Goal: Use online tool/utility: Utilize a website feature to perform a specific function

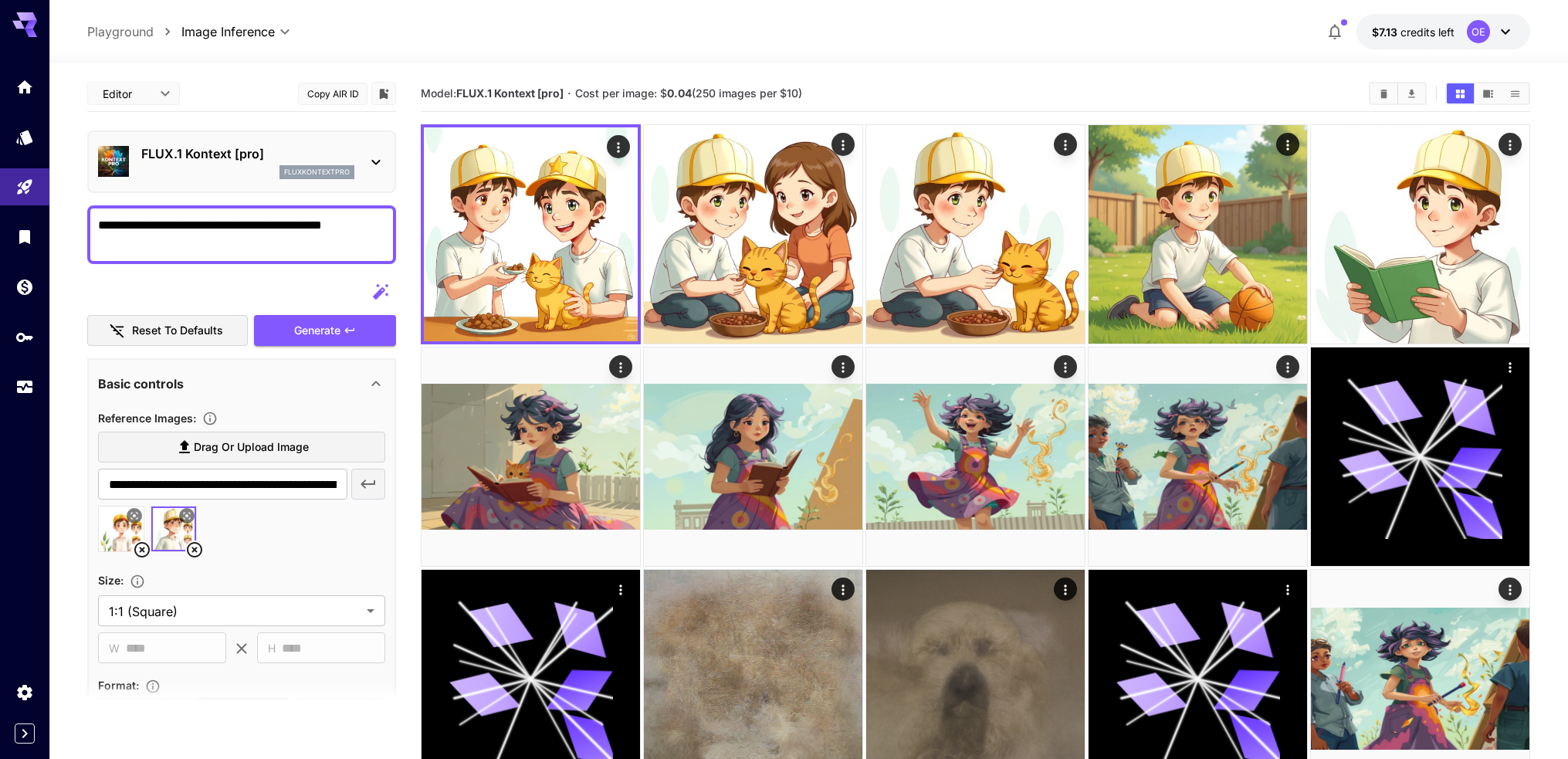
click at [1437, 26] on span "credits left" at bounding box center [1427, 32] width 54 height 13
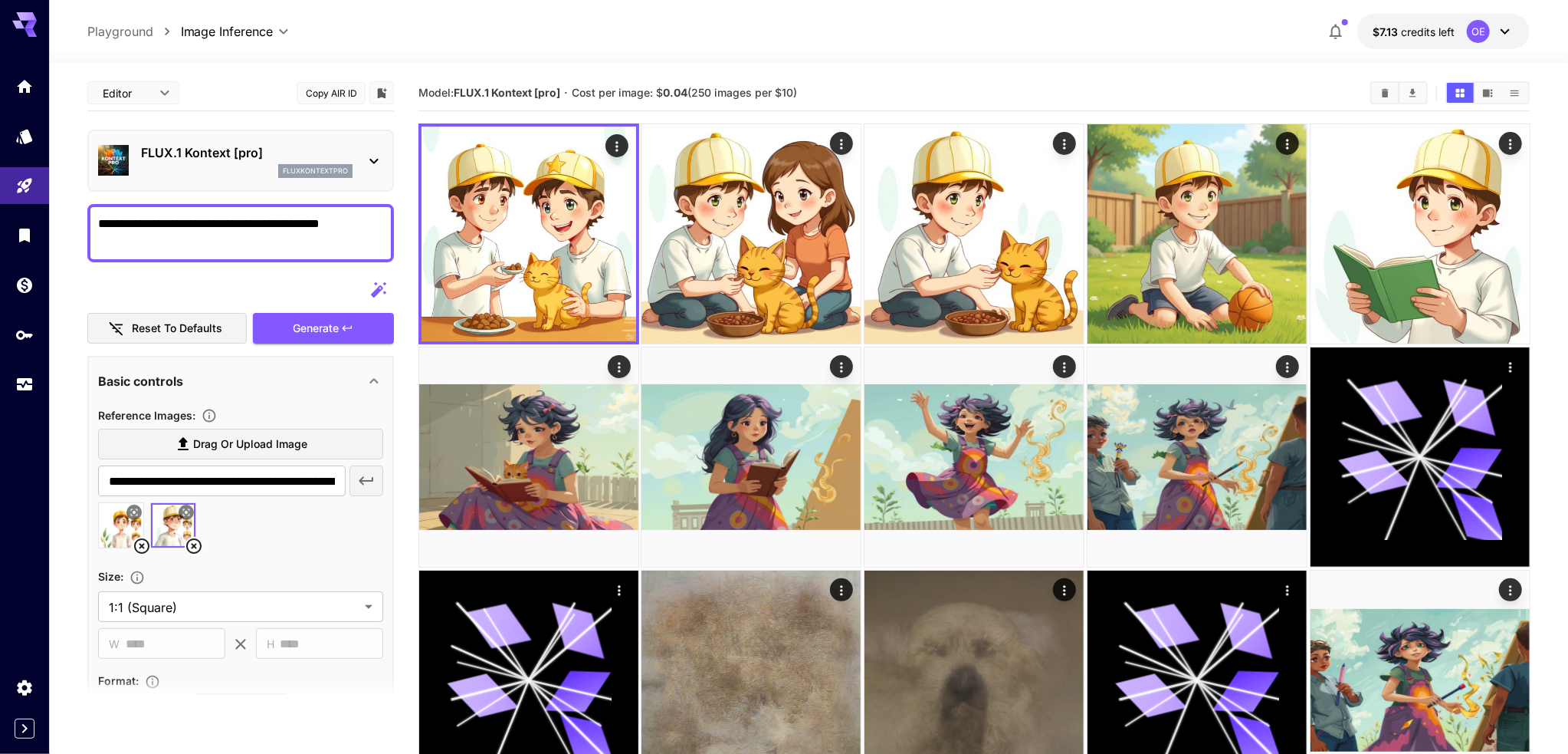
scroll to position [537, 0]
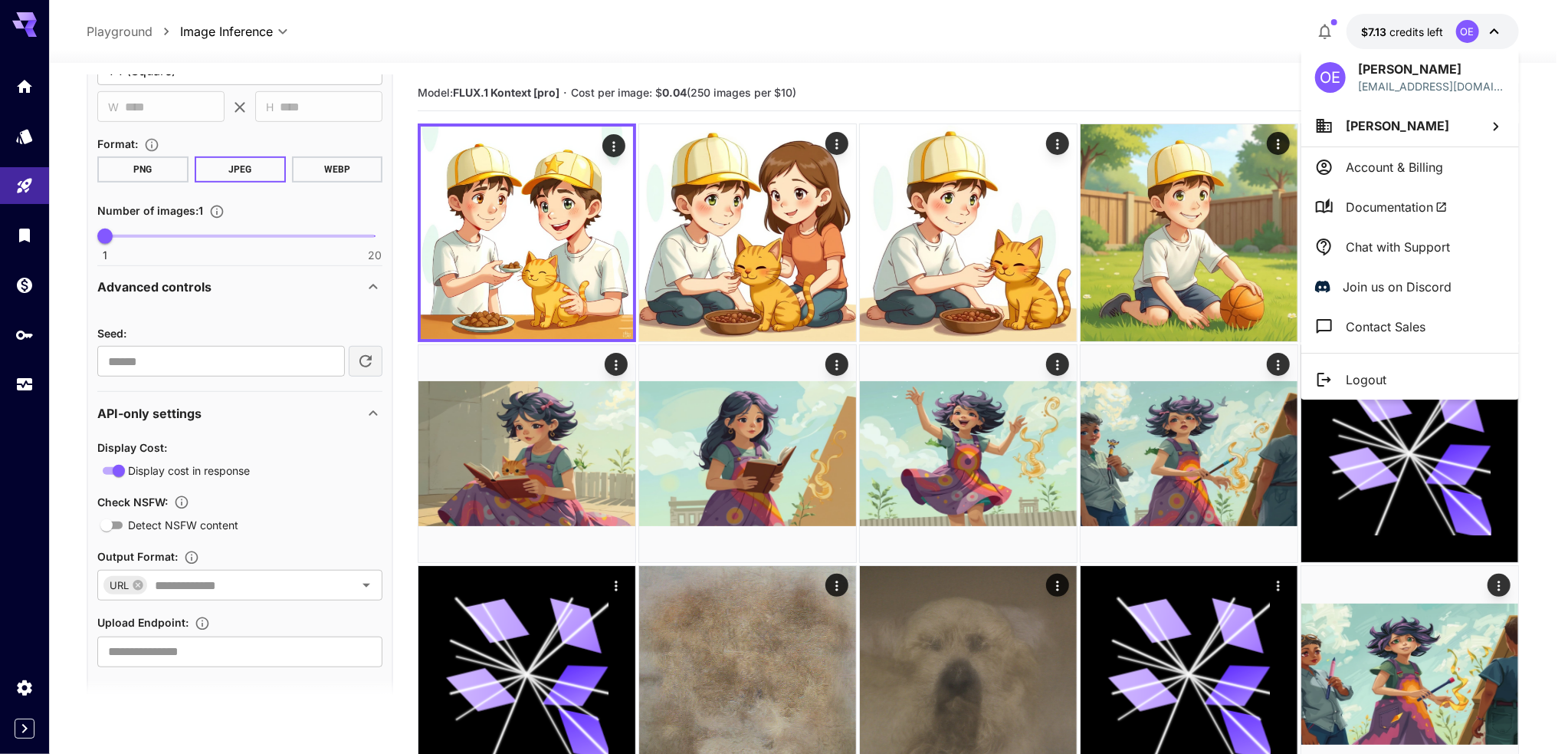
click at [22, 478] on div at bounding box center [784, 377] width 1568 height 754
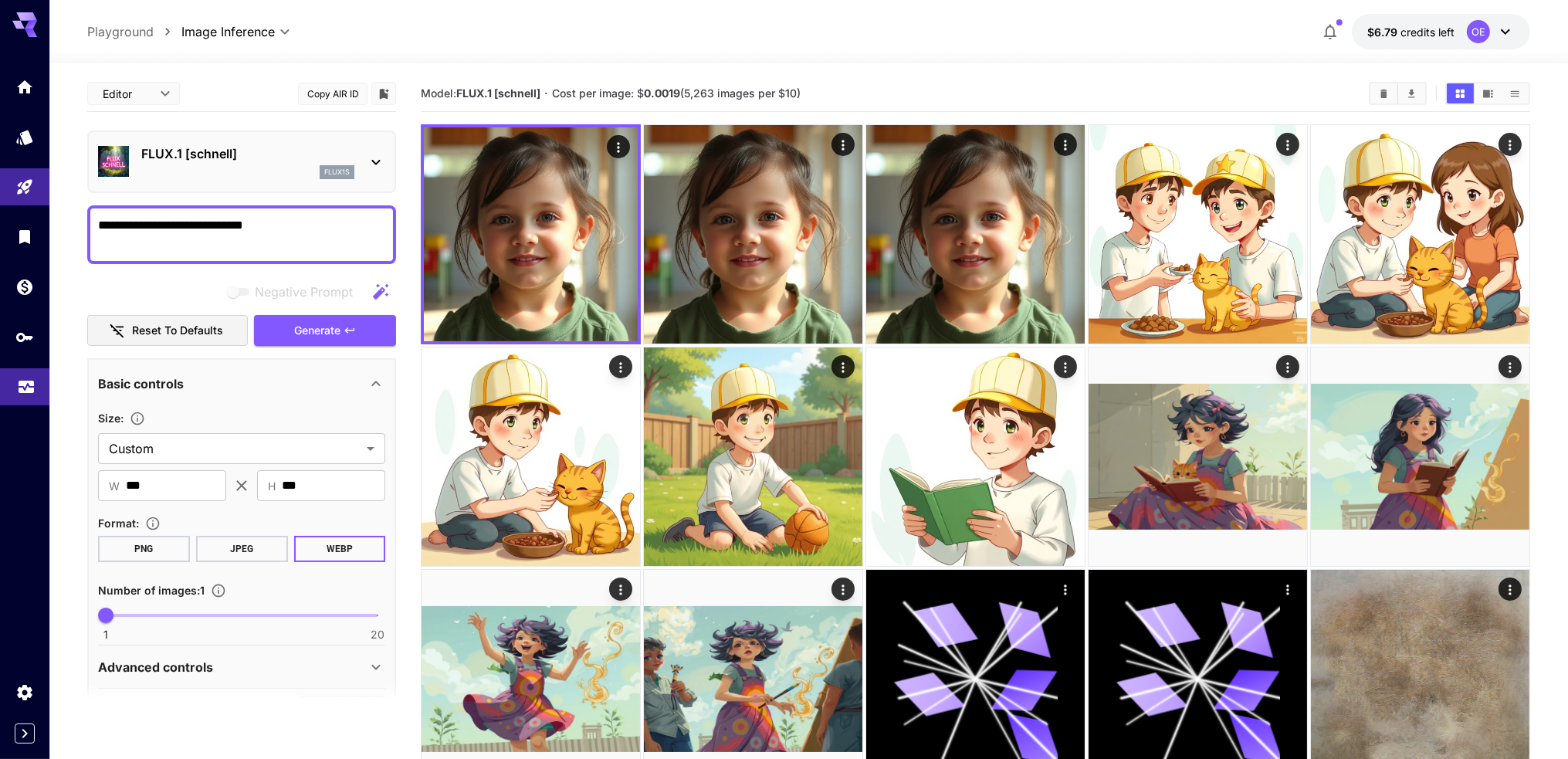
click at [27, 388] on icon "Usage" at bounding box center [26, 385] width 15 height 8
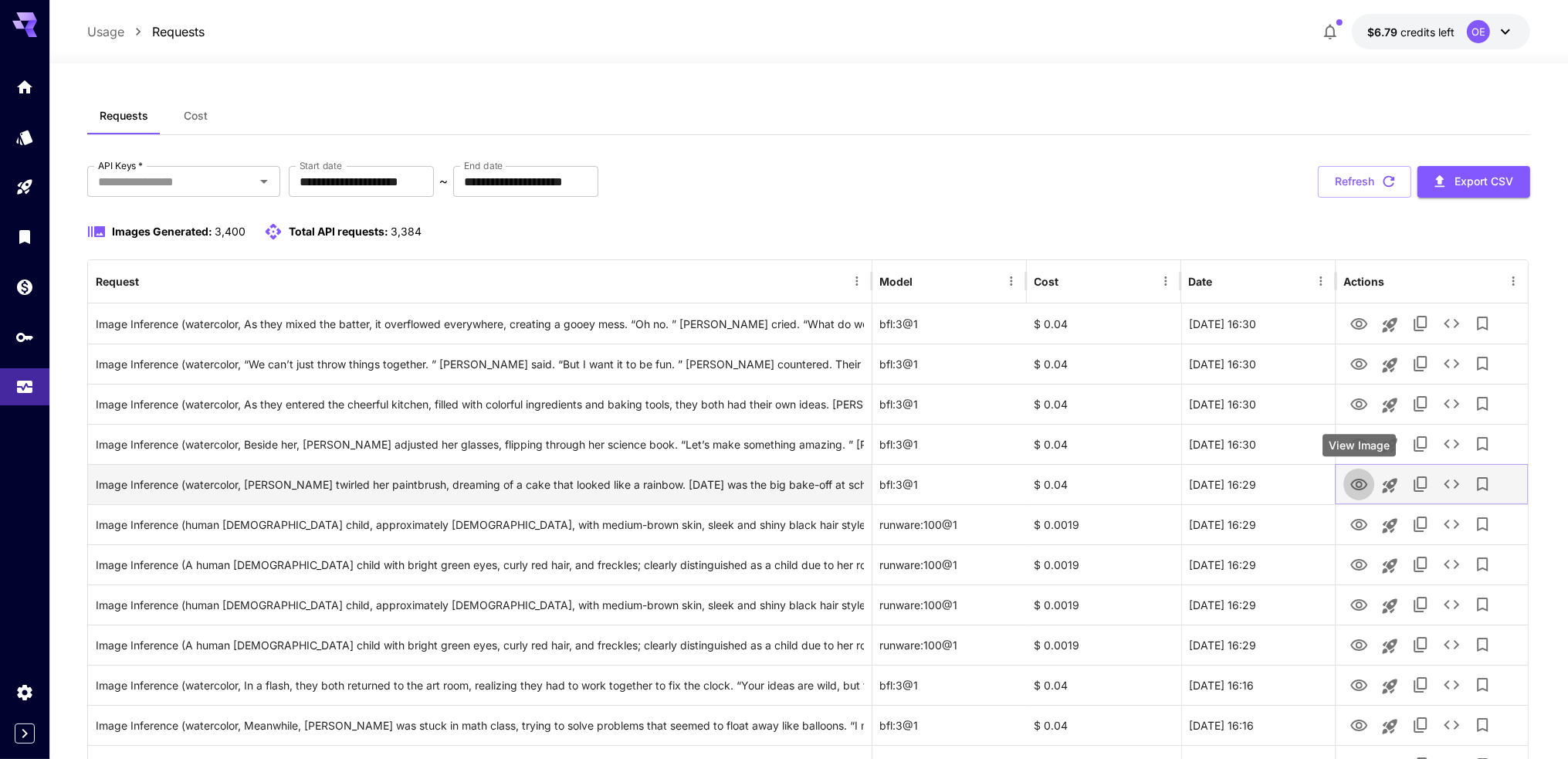
click at [1357, 487] on icon "View Image" at bounding box center [1358, 484] width 17 height 11
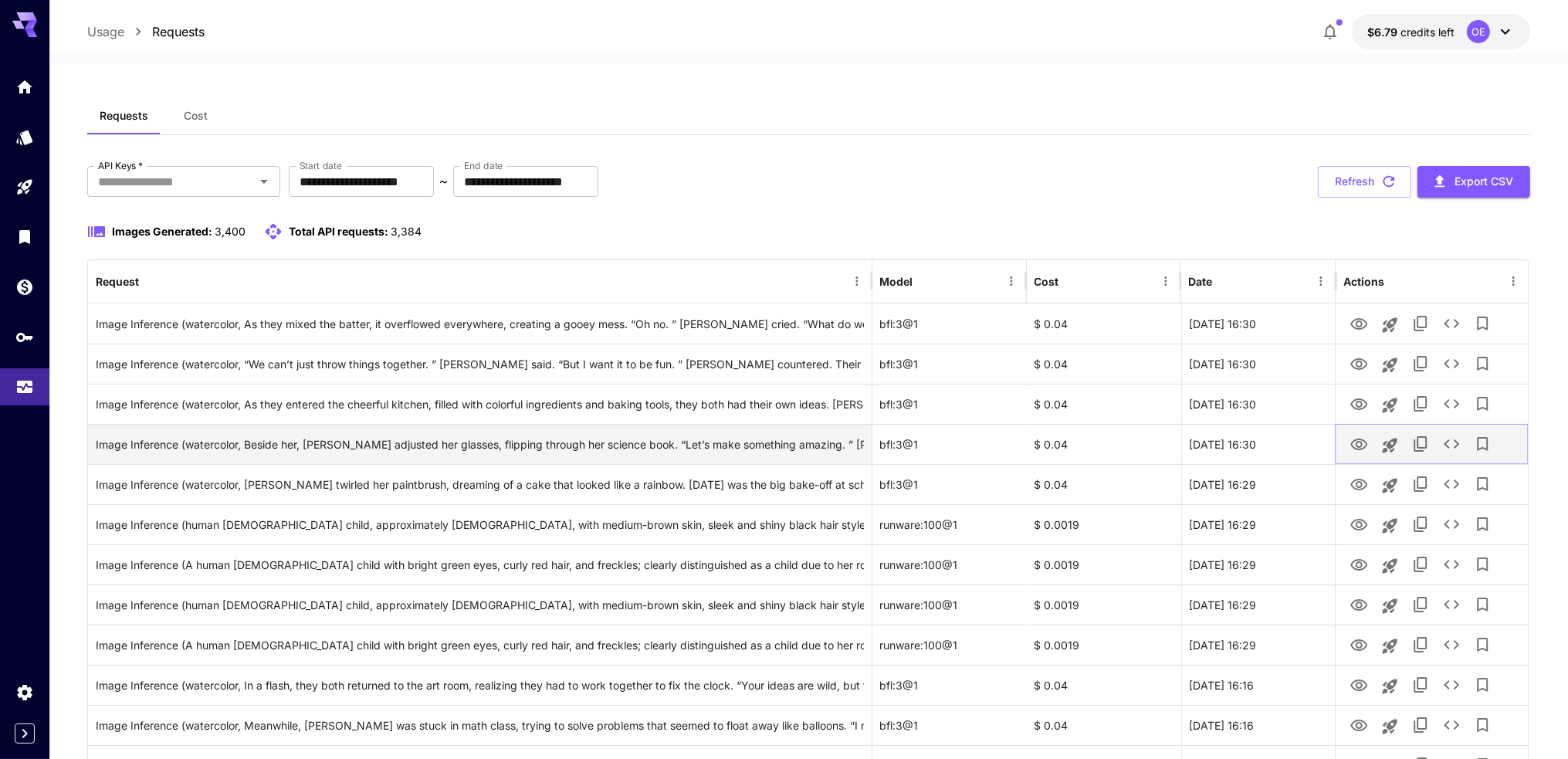
click at [1362, 441] on icon "View Image" at bounding box center [1358, 444] width 19 height 19
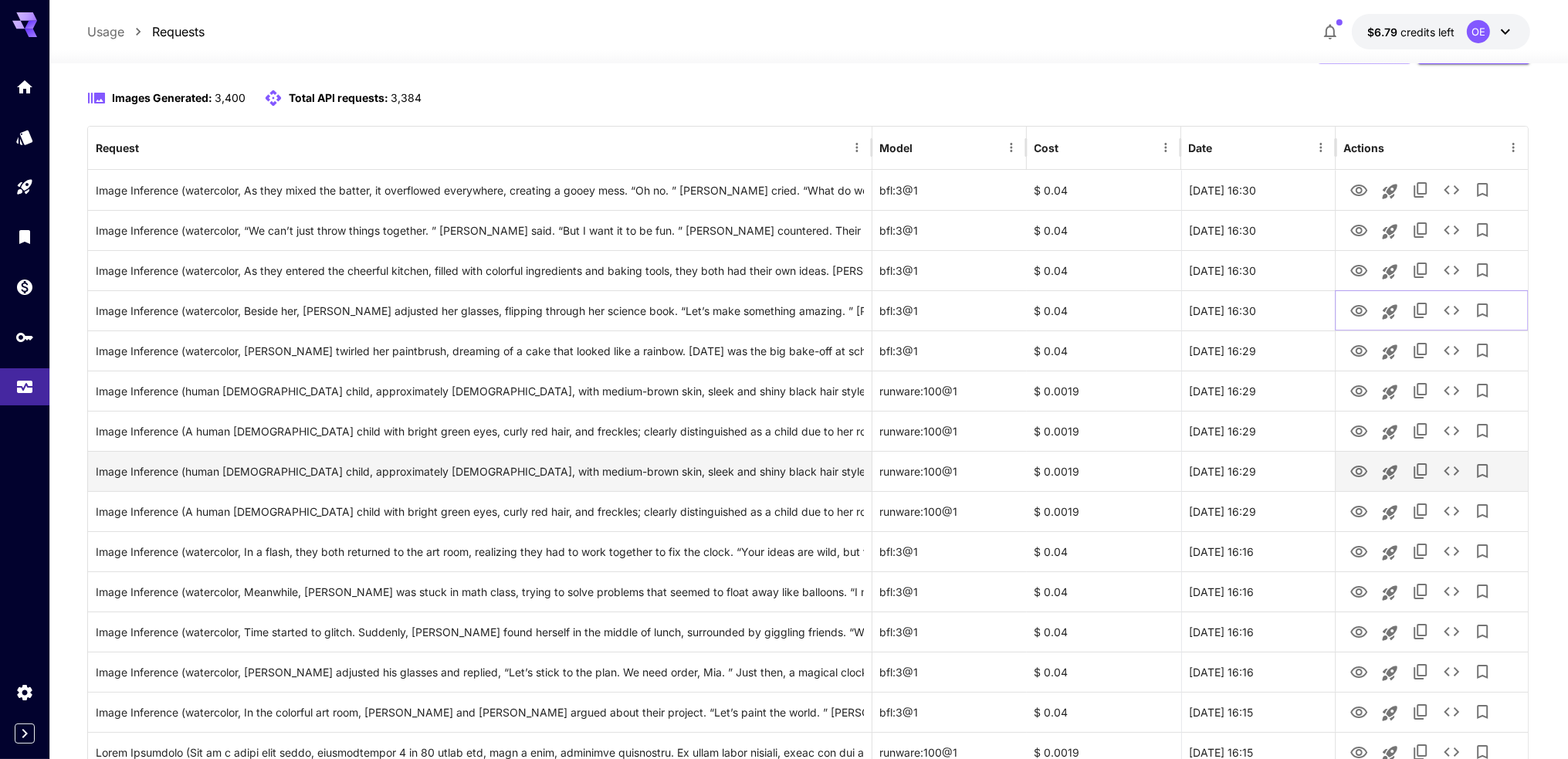
scroll to position [154, 0]
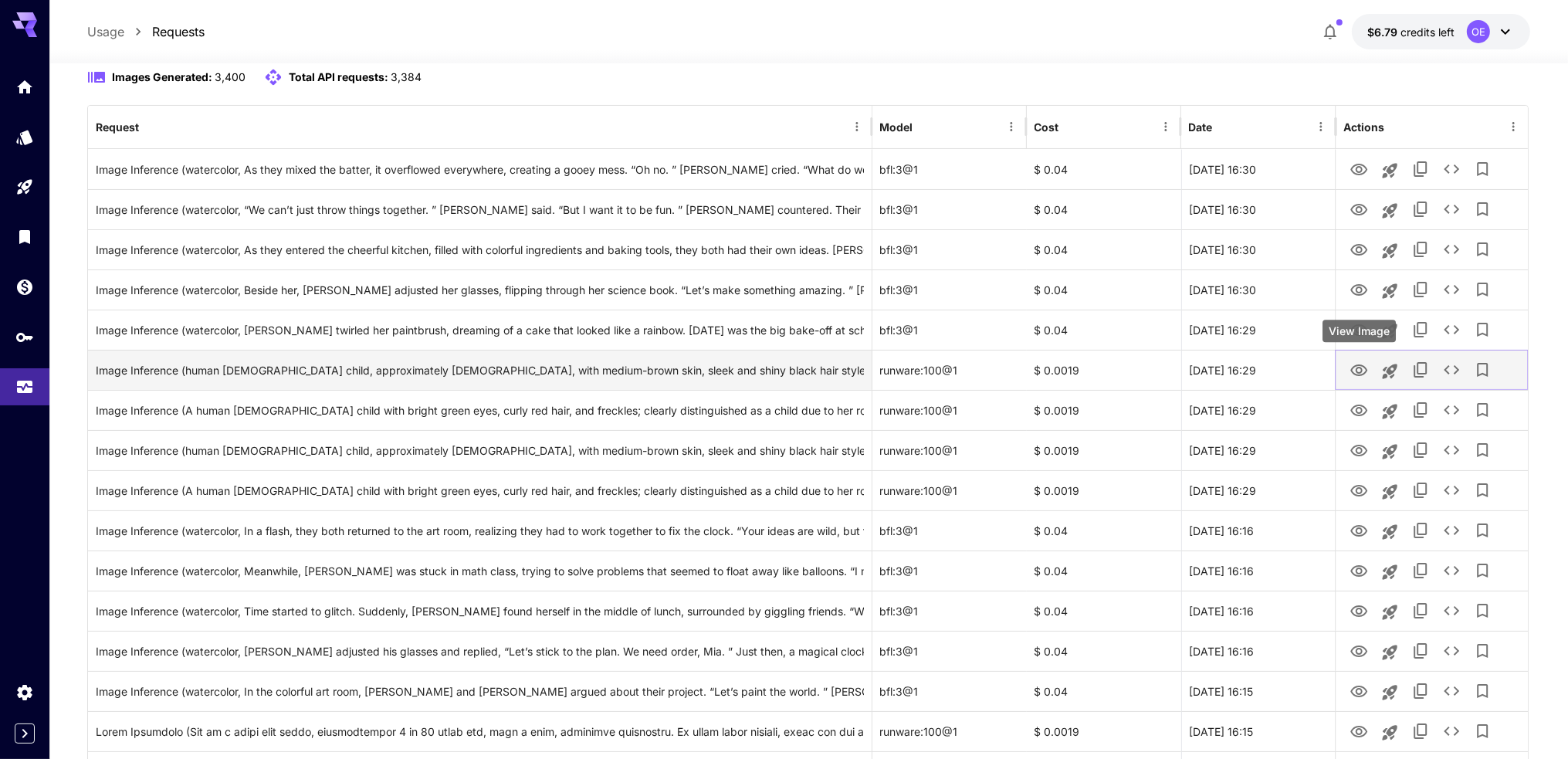
click at [1364, 373] on icon "View Image" at bounding box center [1358, 370] width 17 height 11
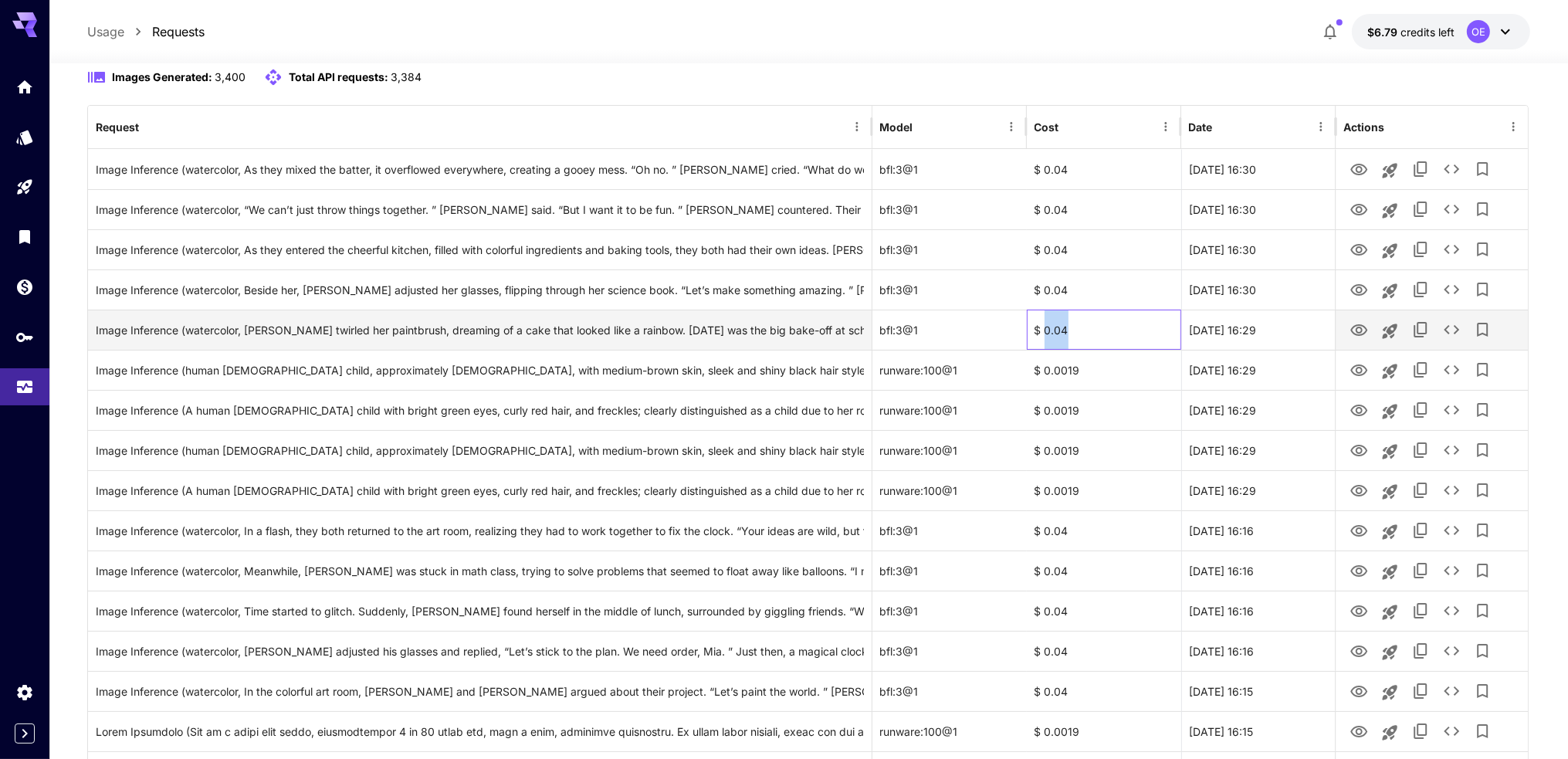
drag, startPoint x: 1074, startPoint y: 330, endPoint x: 1043, endPoint y: 330, distance: 31.0
click at [1043, 330] on div "$ 0.04" at bounding box center [1103, 330] width 154 height 40
click at [1082, 332] on div "$ 0.04" at bounding box center [1103, 330] width 154 height 40
click at [1079, 331] on div "$ 0.04" at bounding box center [1103, 330] width 154 height 40
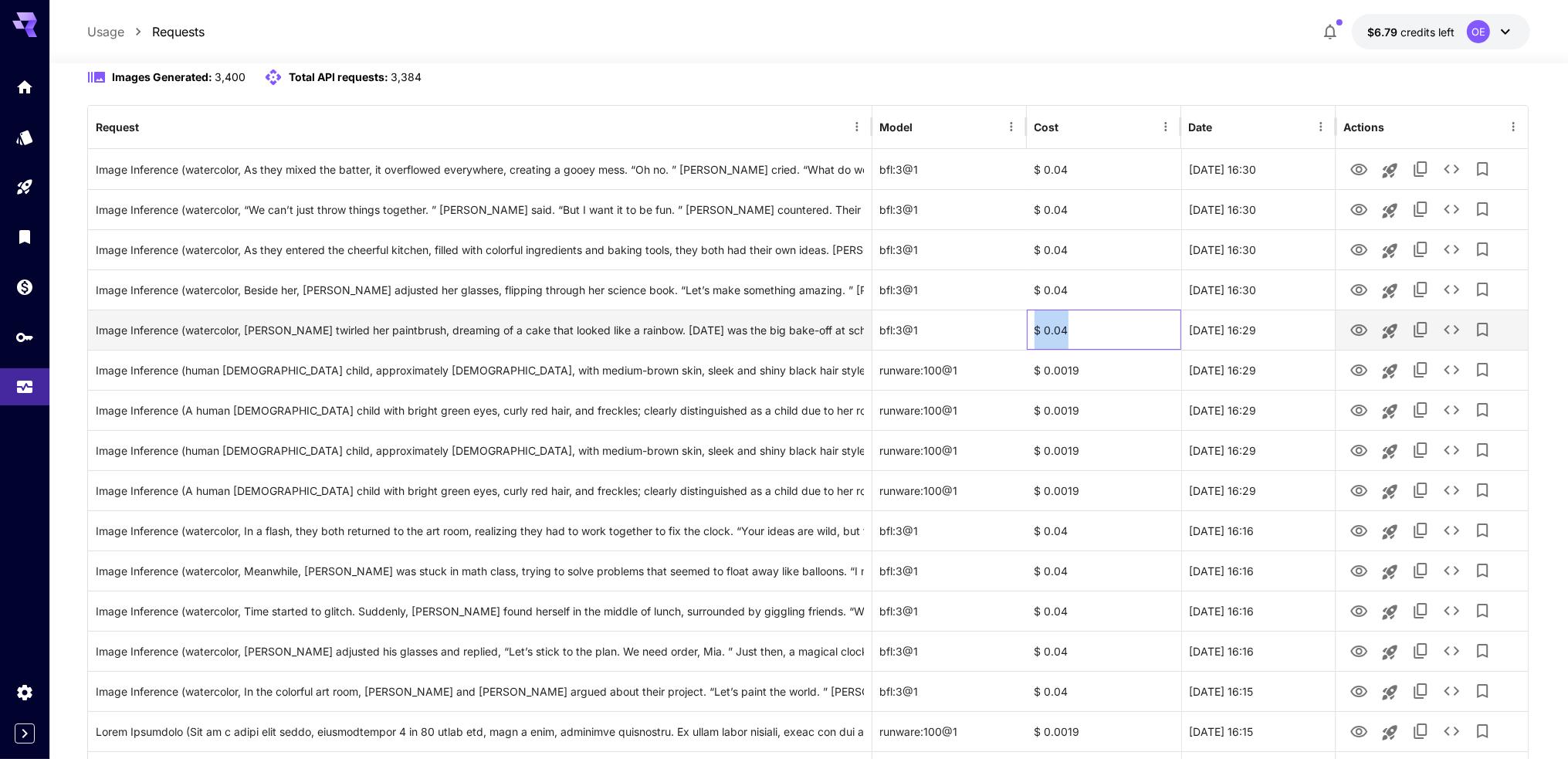
click at [1081, 330] on div "$ 0.04" at bounding box center [1103, 330] width 154 height 40
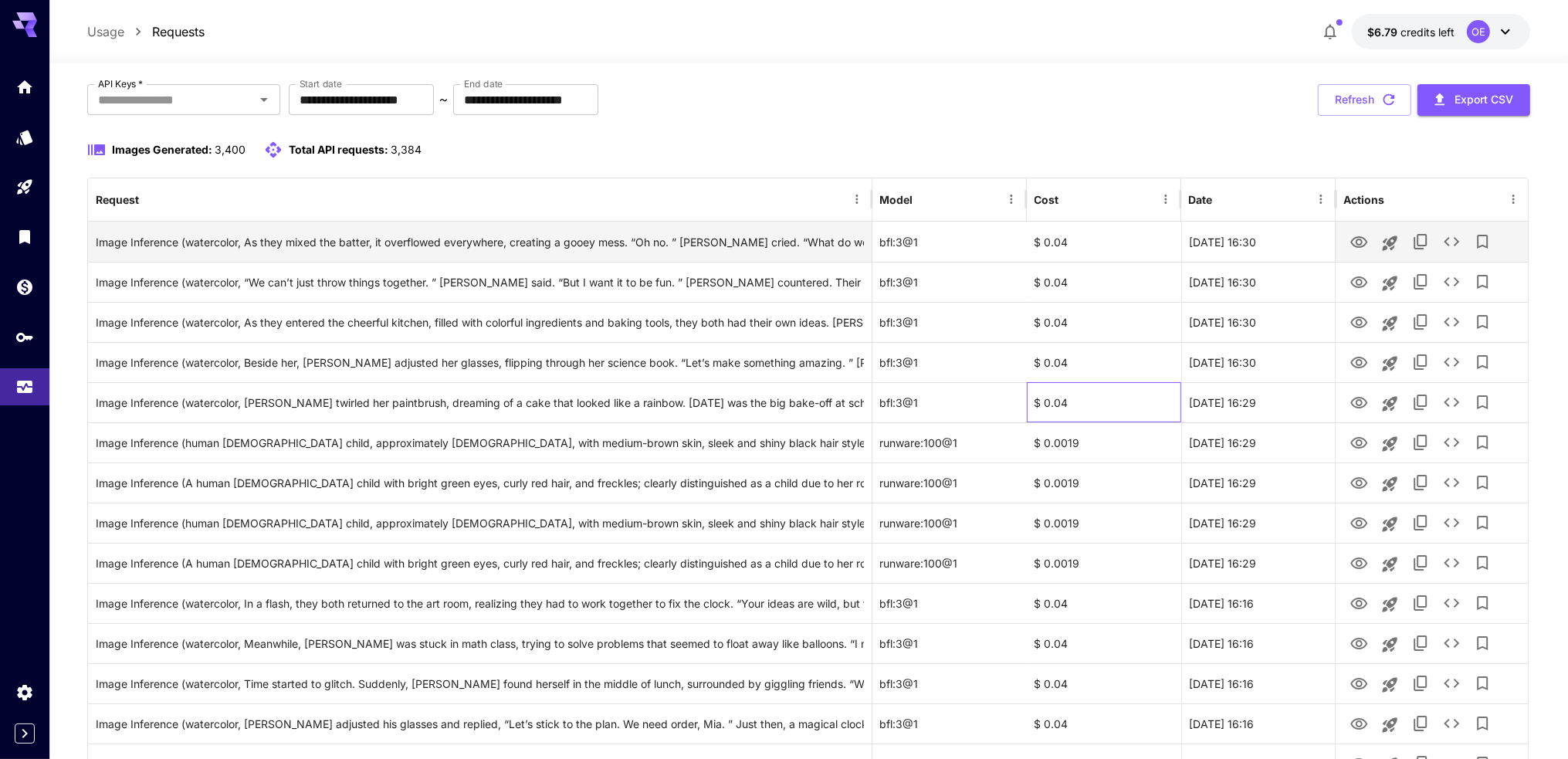
scroll to position [77, 0]
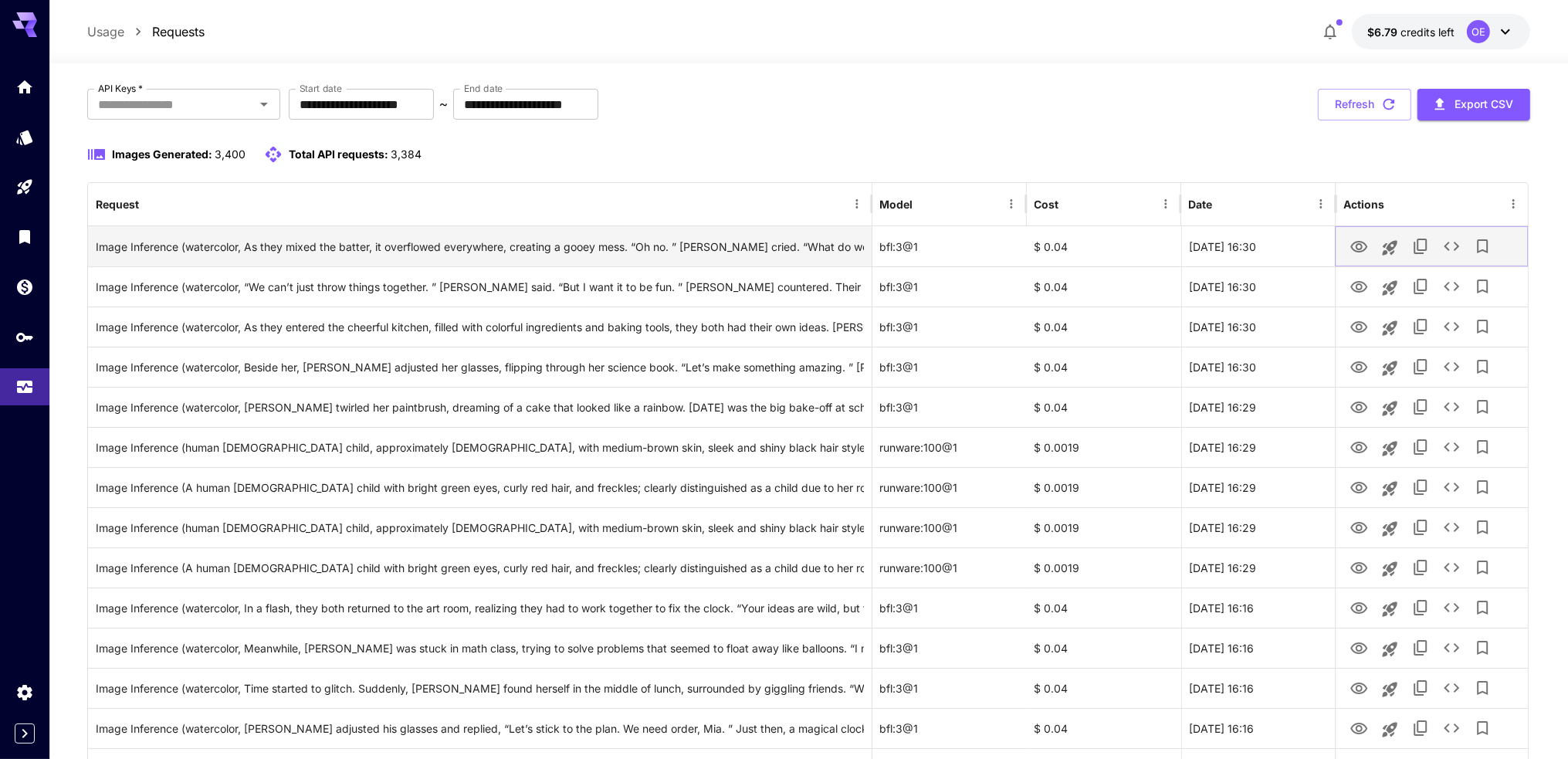
click at [1354, 245] on icon "View Image" at bounding box center [1358, 247] width 19 height 19
click at [1366, 250] on icon "View Image" at bounding box center [1358, 247] width 19 height 19
click at [1353, 246] on icon "View Image" at bounding box center [1358, 247] width 19 height 19
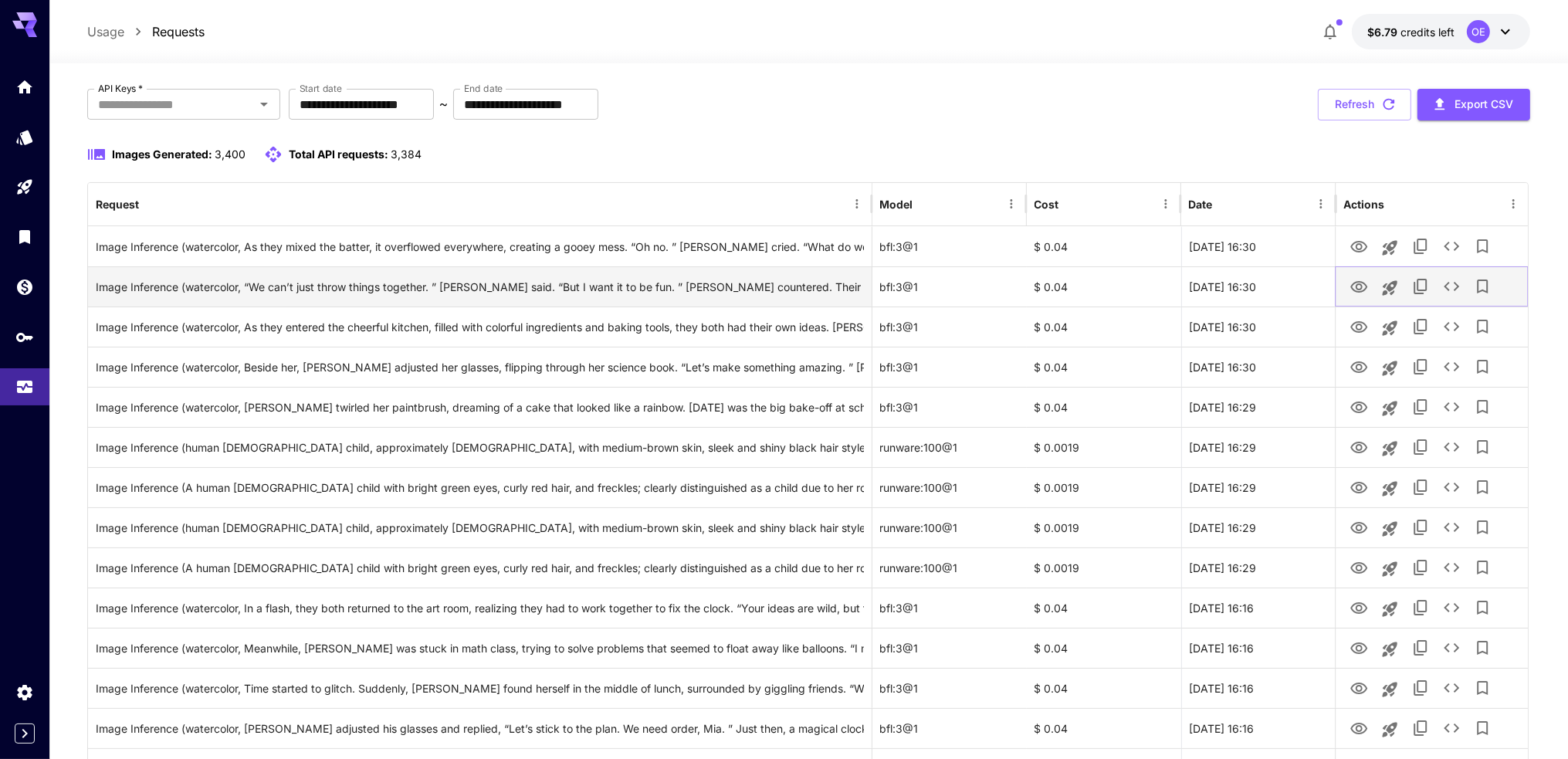
click at [1363, 292] on icon "View Image" at bounding box center [1358, 287] width 19 height 19
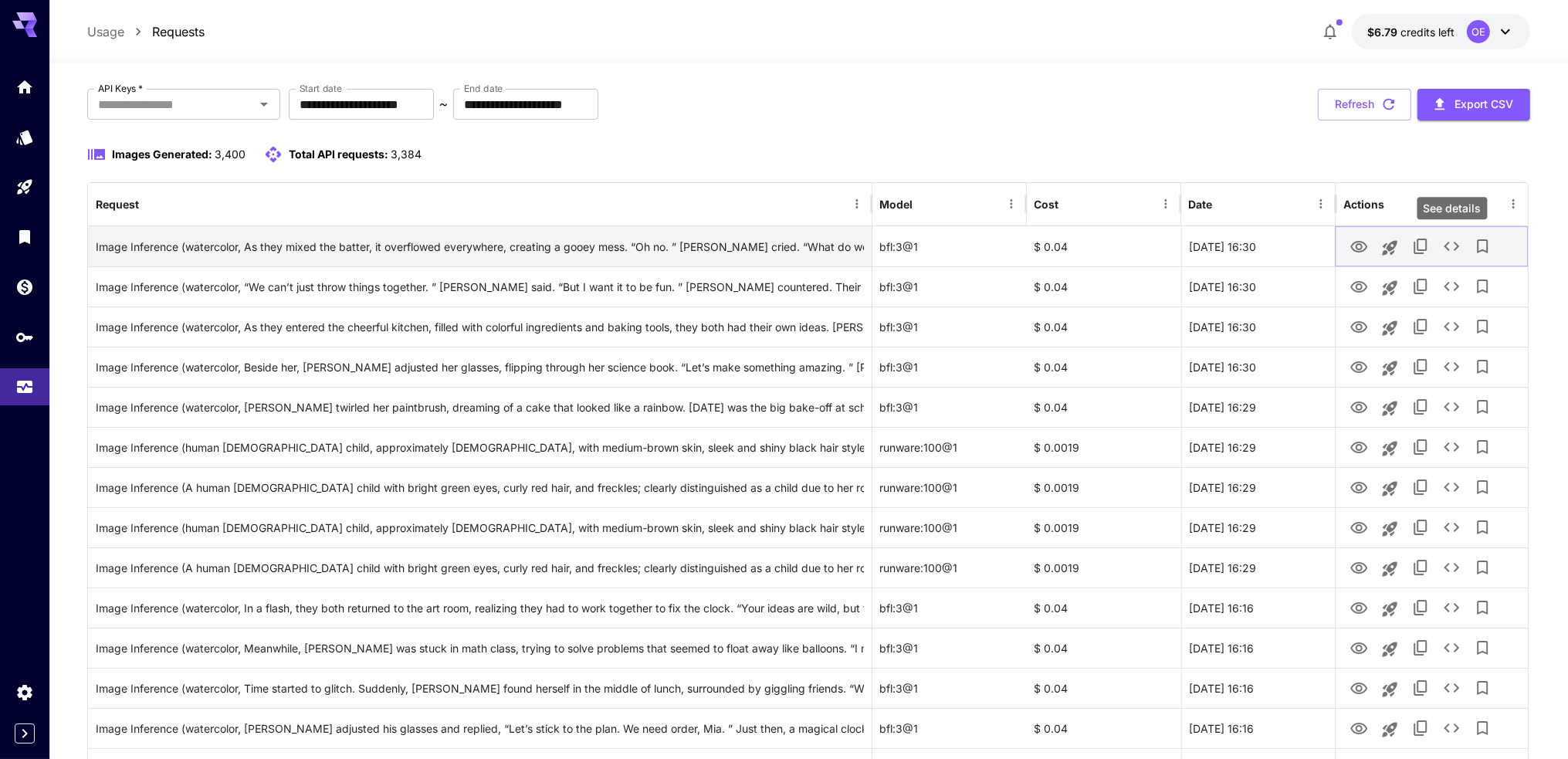
click at [1451, 240] on icon "See details" at bounding box center [1451, 246] width 19 height 19
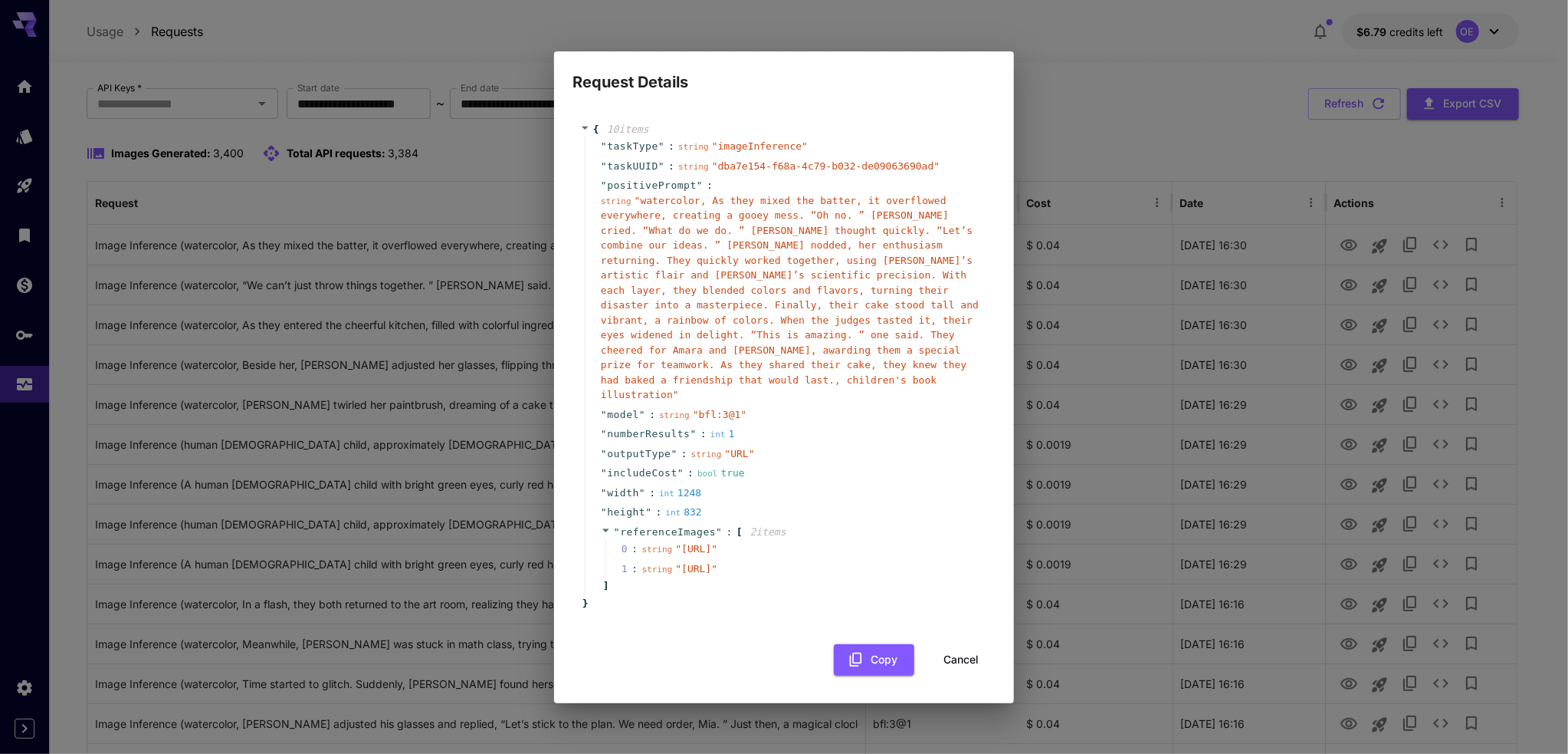
click at [955, 671] on button "Cancel" at bounding box center [961, 659] width 69 height 31
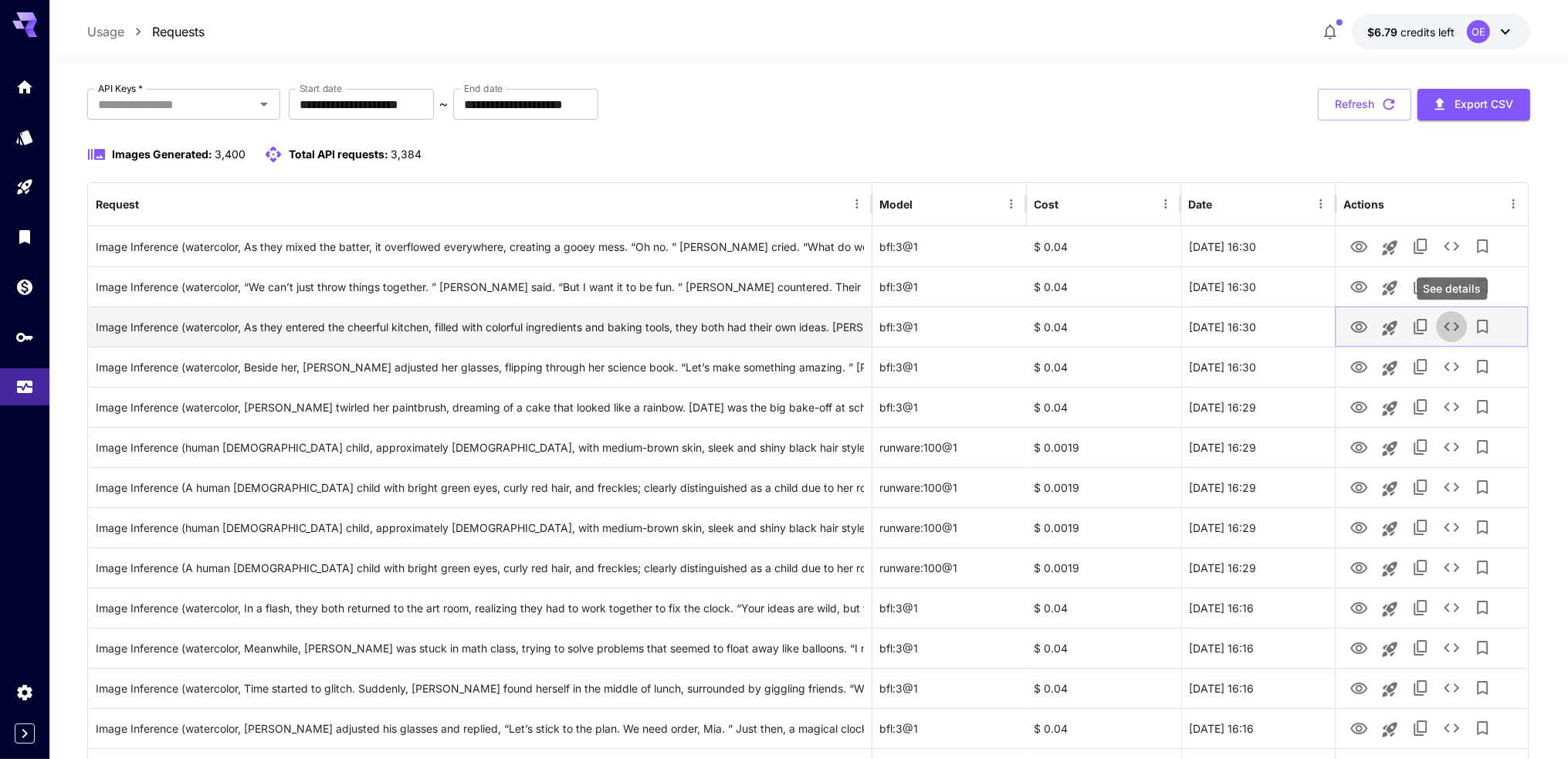
click at [1453, 329] on icon "See details" at bounding box center [1451, 326] width 19 height 19
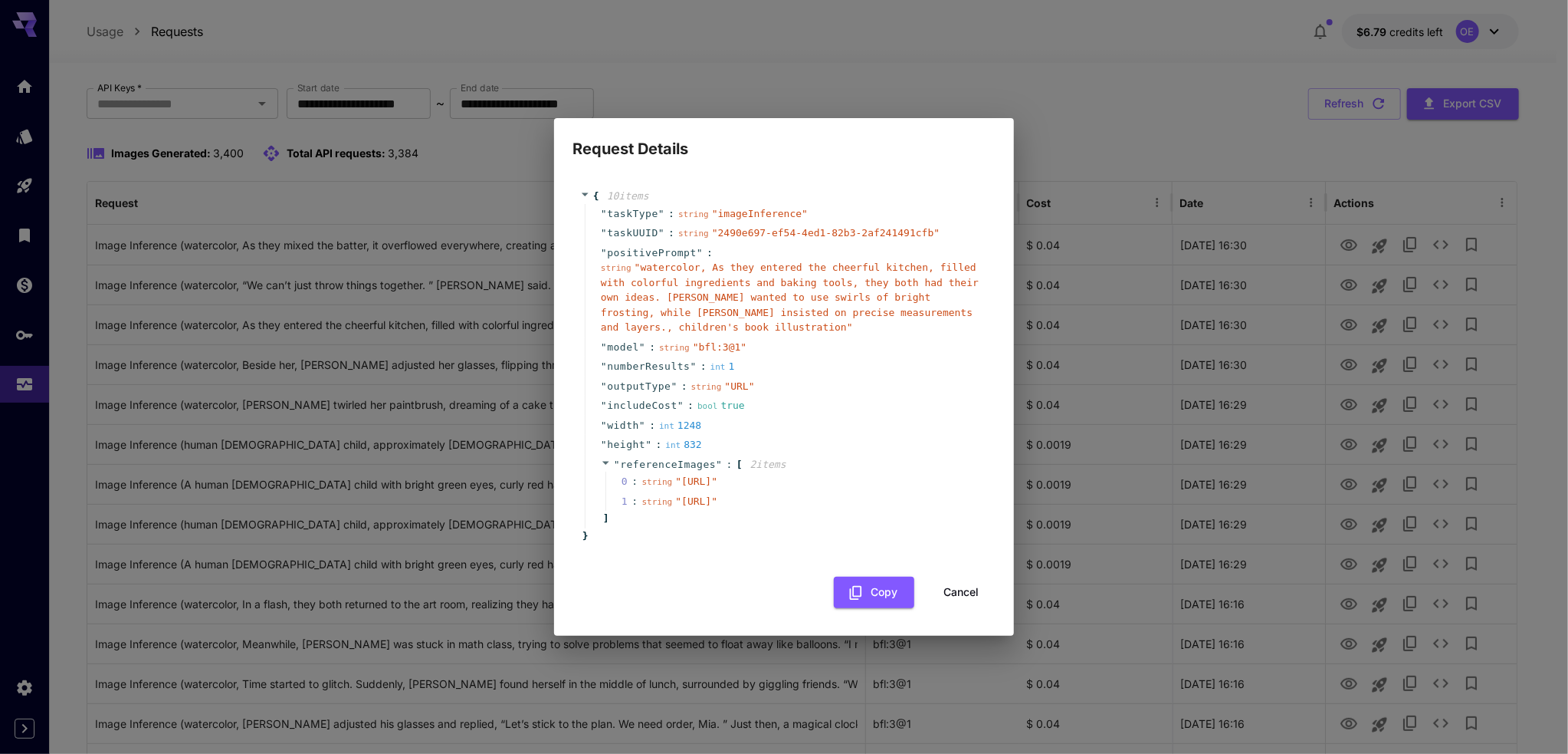
drag, startPoint x: 667, startPoint y: 546, endPoint x: 664, endPoint y: 559, distance: 13.3
click at [665, 528] on div "" referenceImages " : [ 2 item s 0 : string " https://im.runware.ai/image/ws/2/…" at bounding box center [786, 491] width 403 height 74
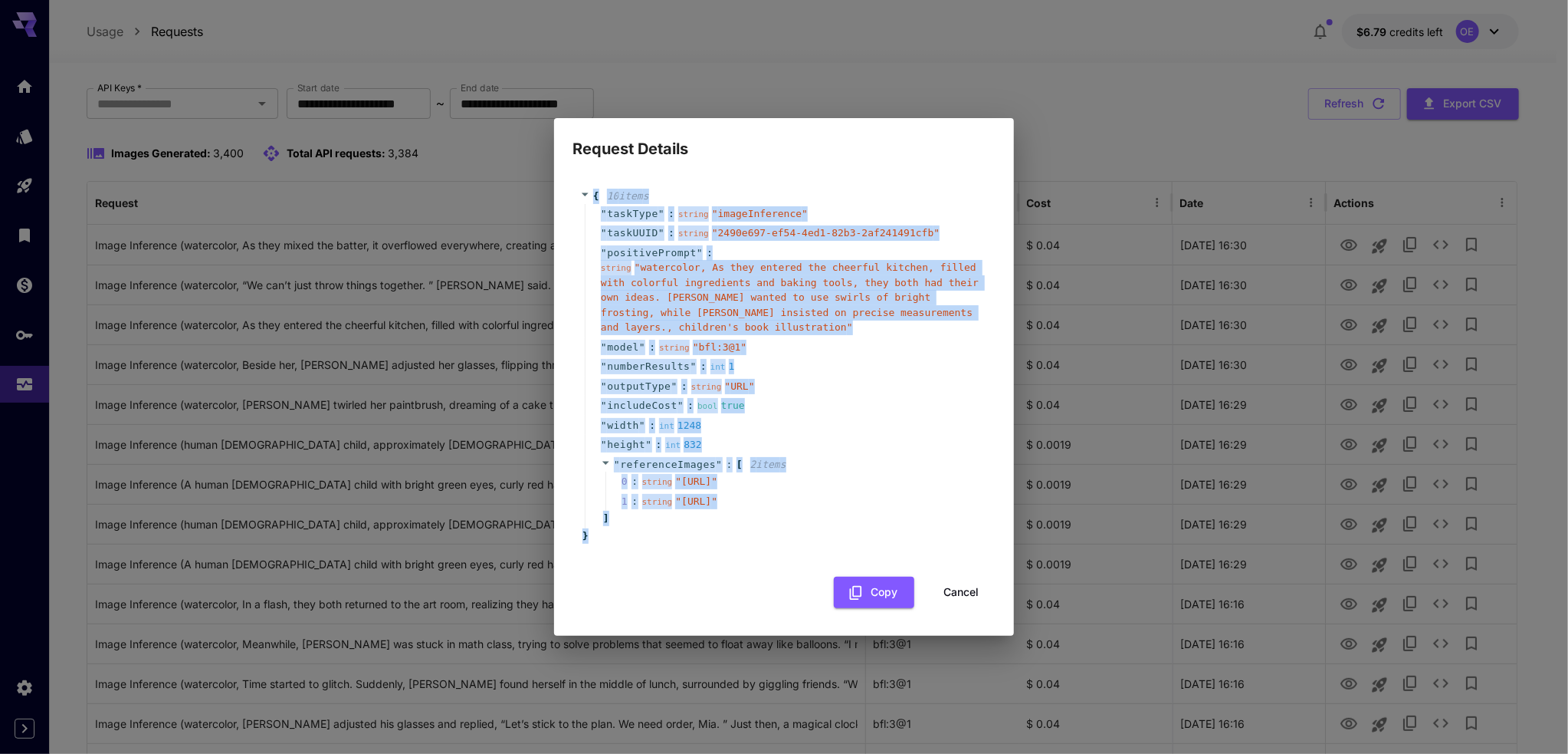
drag, startPoint x: 661, startPoint y: 569, endPoint x: 579, endPoint y: 167, distance: 410.3
click at [579, 173] on div "{ 10 item s " taskType " : string " imageInference " " taskUUID " : string " 24…" at bounding box center [784, 365] width 423 height 385
copy div "{ 10 item s " taskType " : string " imageInference " " taskUUID " : string " 24…"
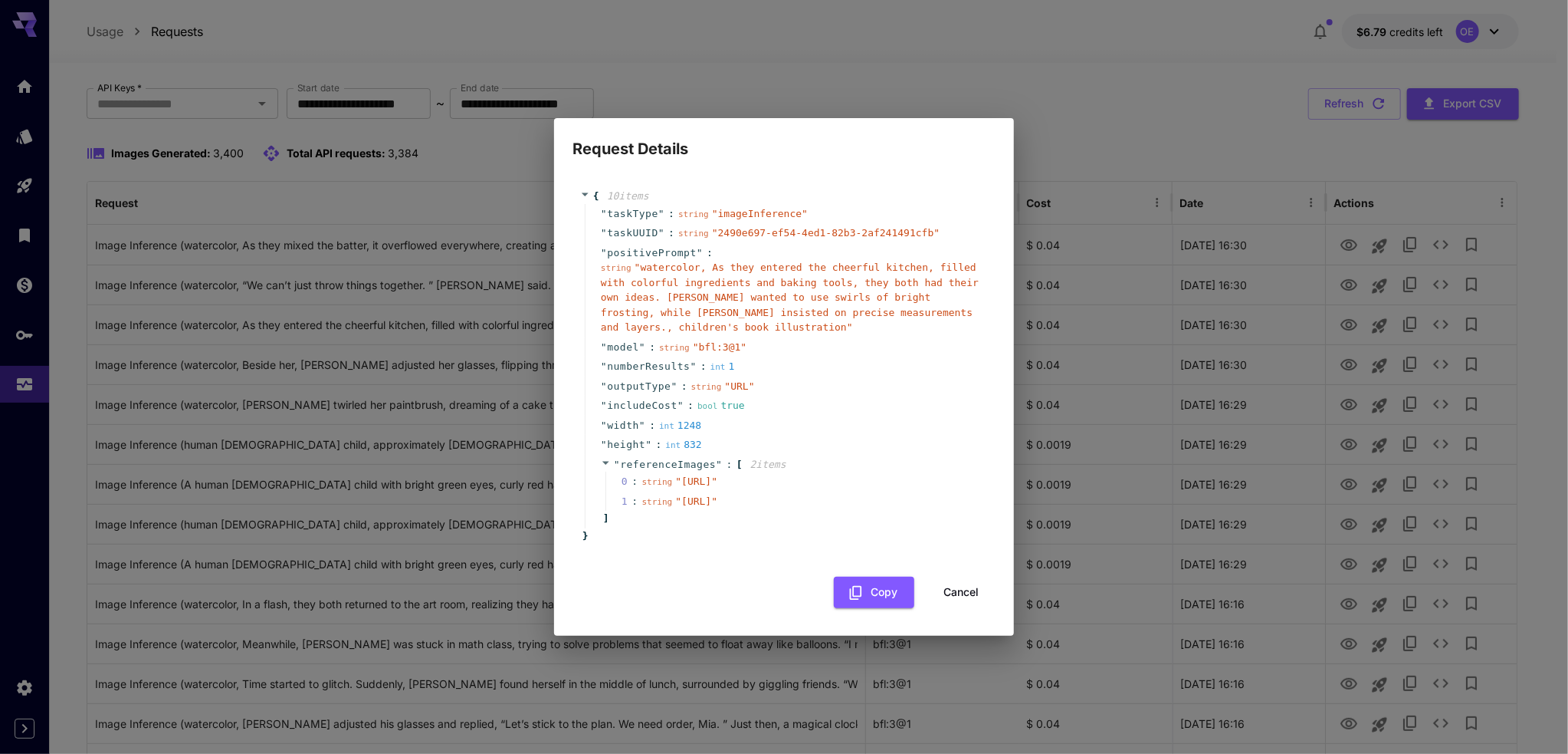
click at [716, 603] on div "Copy Cancel" at bounding box center [784, 592] width 423 height 31
click at [874, 608] on button "Copy" at bounding box center [874, 592] width 80 height 31
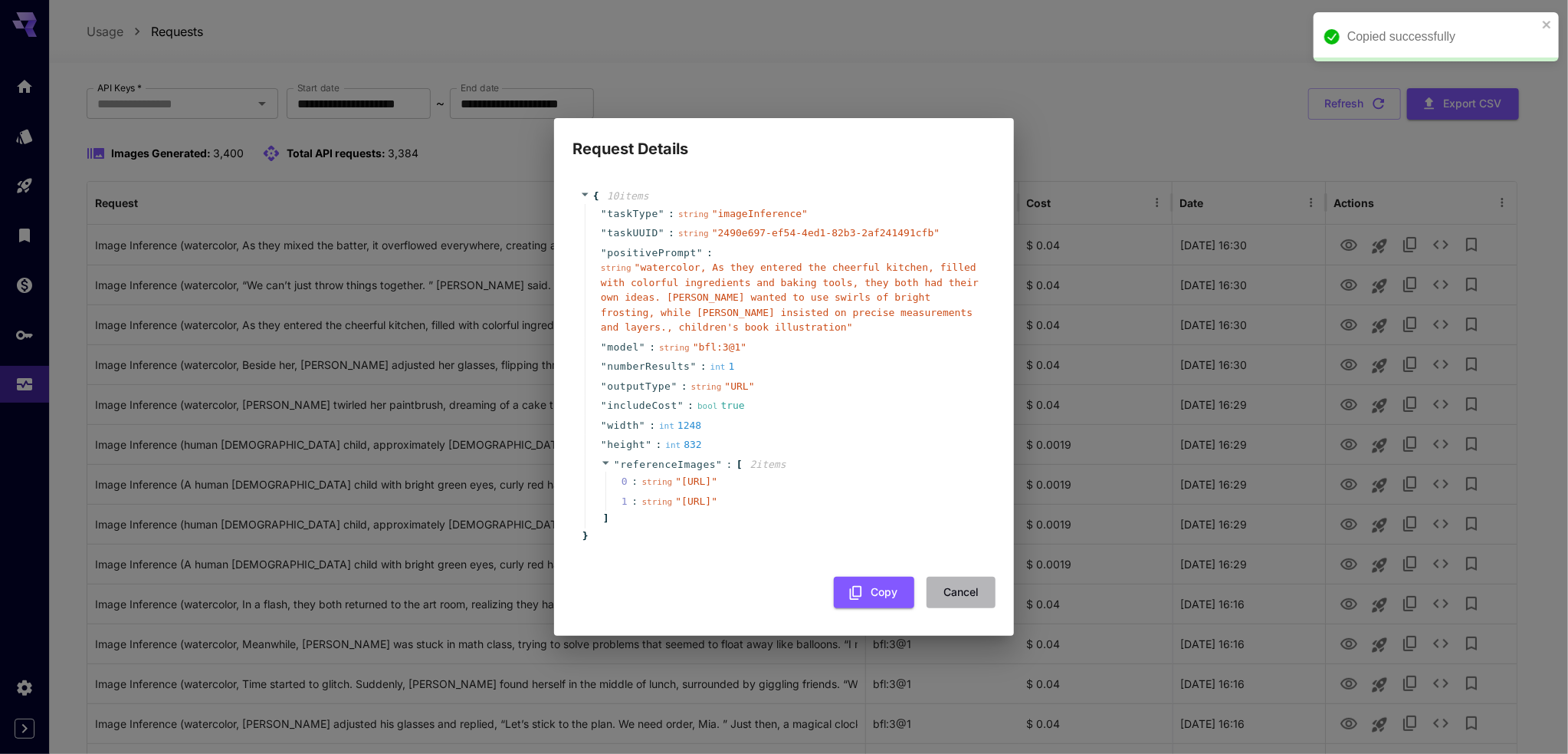
click at [954, 608] on button "Cancel" at bounding box center [961, 592] width 69 height 31
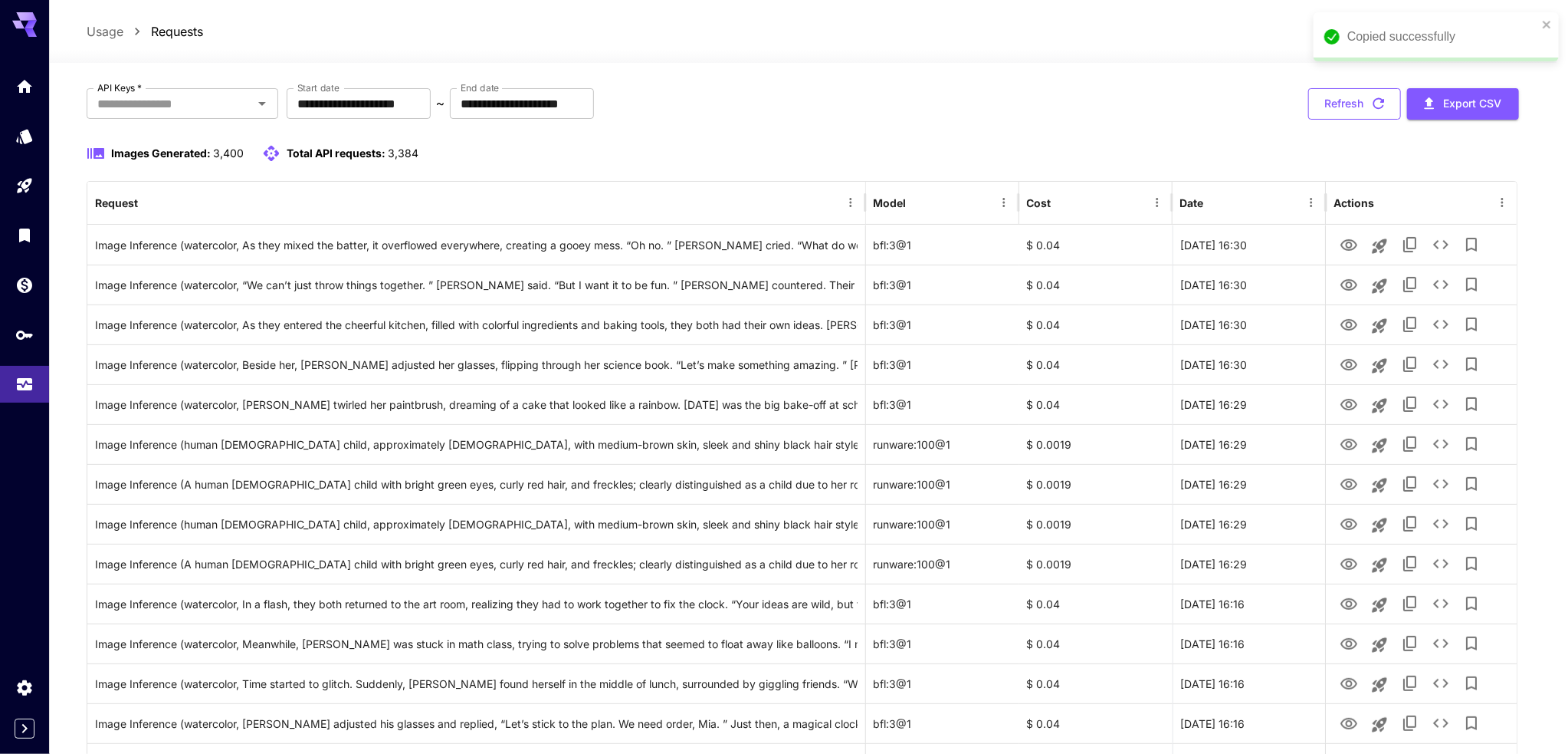
click at [1364, 107] on button "Refresh" at bounding box center [1355, 103] width 93 height 31
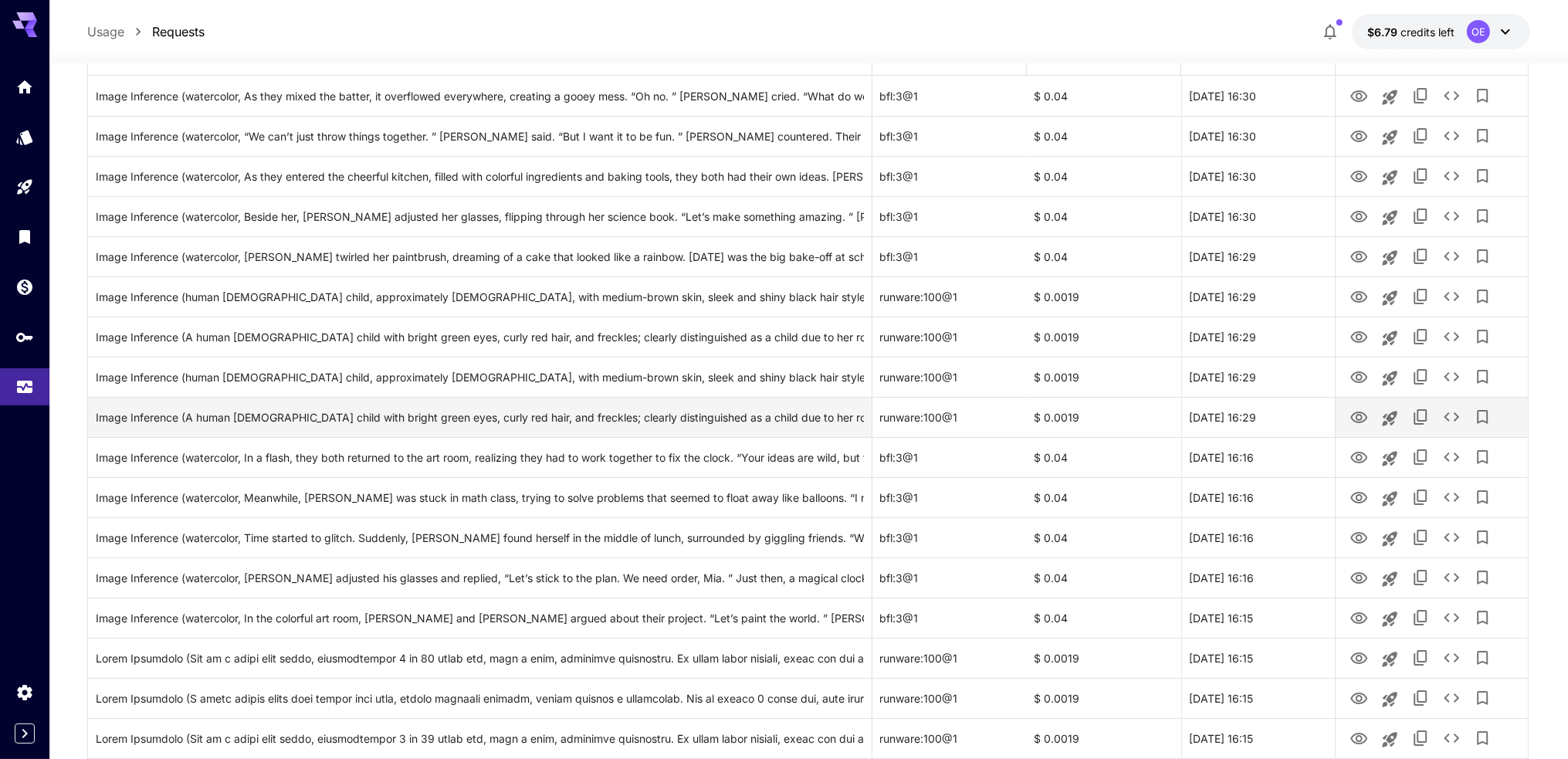
scroll to position [231, 0]
click at [1366, 418] on icon "View Image" at bounding box center [1358, 413] width 19 height 19
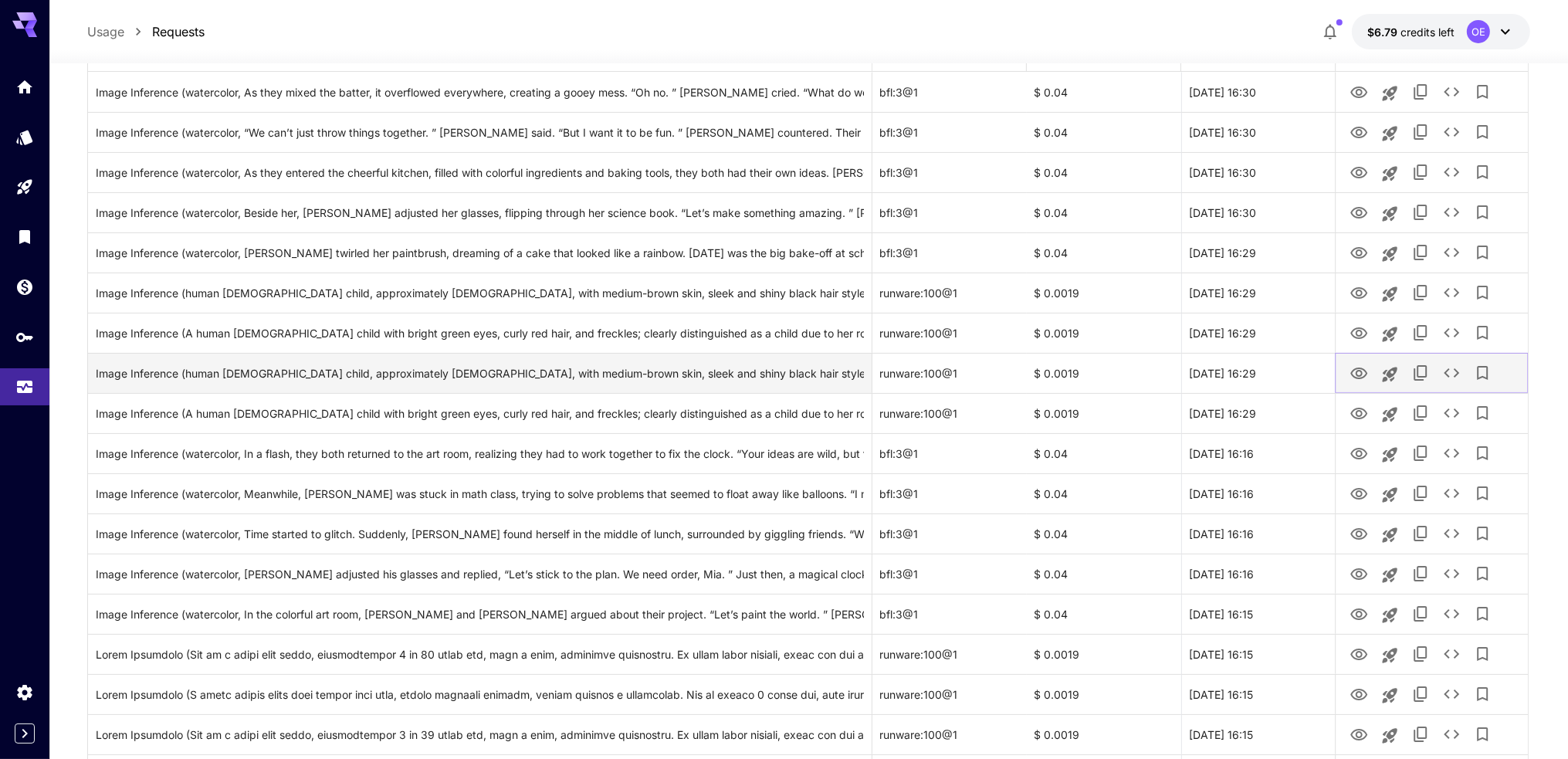
click at [1359, 370] on icon "View Image" at bounding box center [1358, 373] width 17 height 11
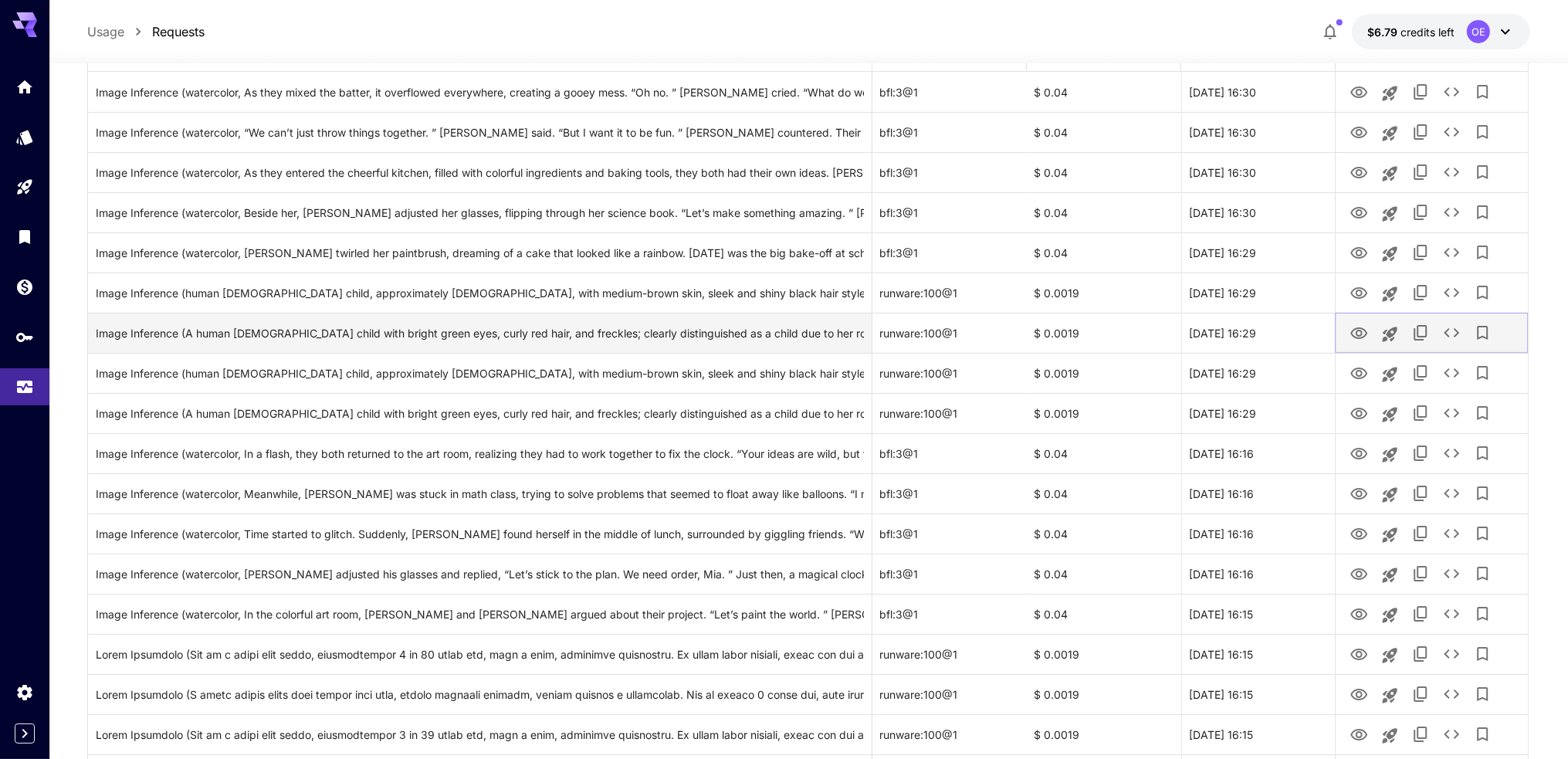
click at [1362, 336] on icon "View Image" at bounding box center [1358, 333] width 17 height 11
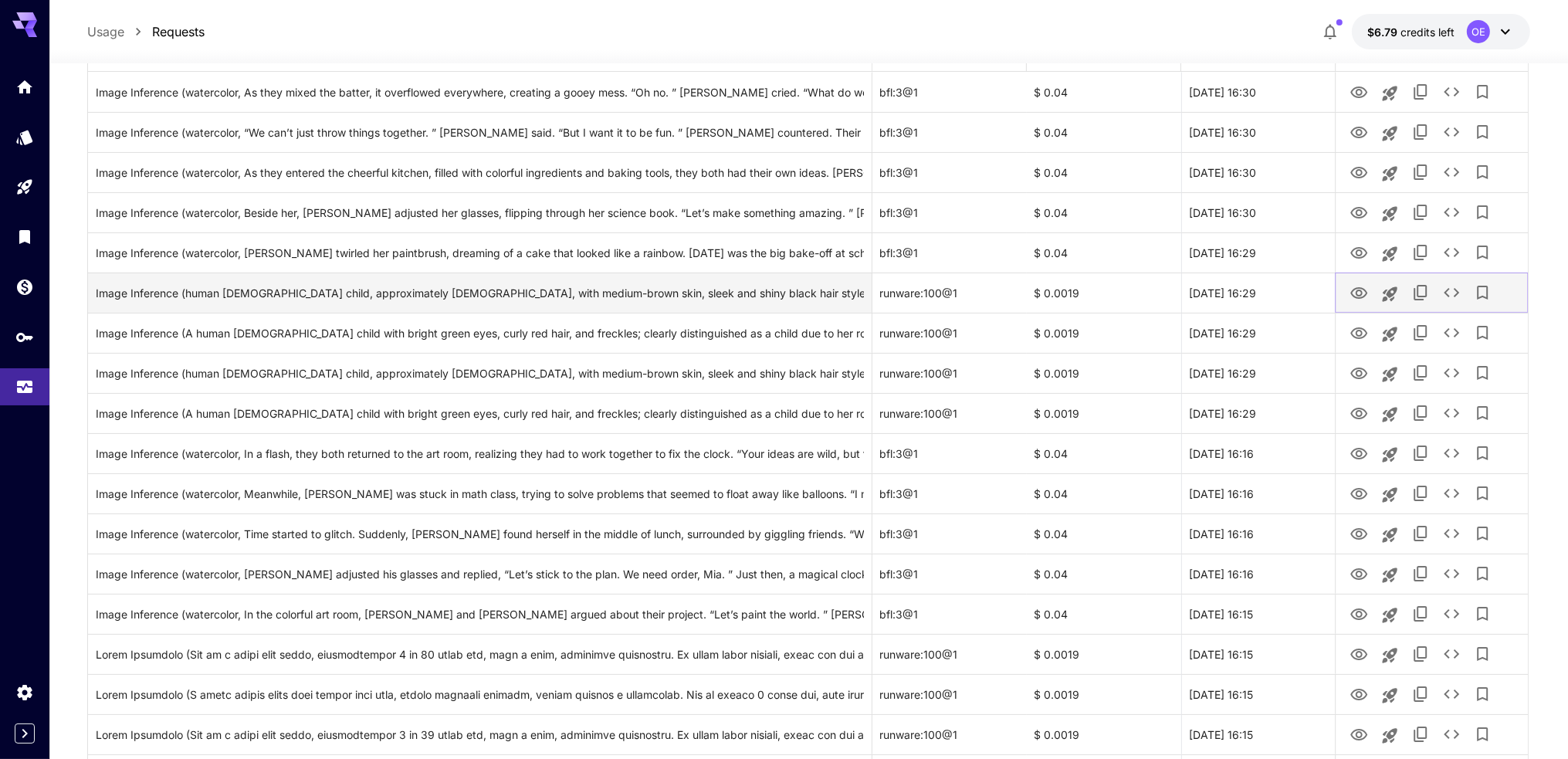
click at [1365, 298] on icon "View Image" at bounding box center [1358, 293] width 19 height 19
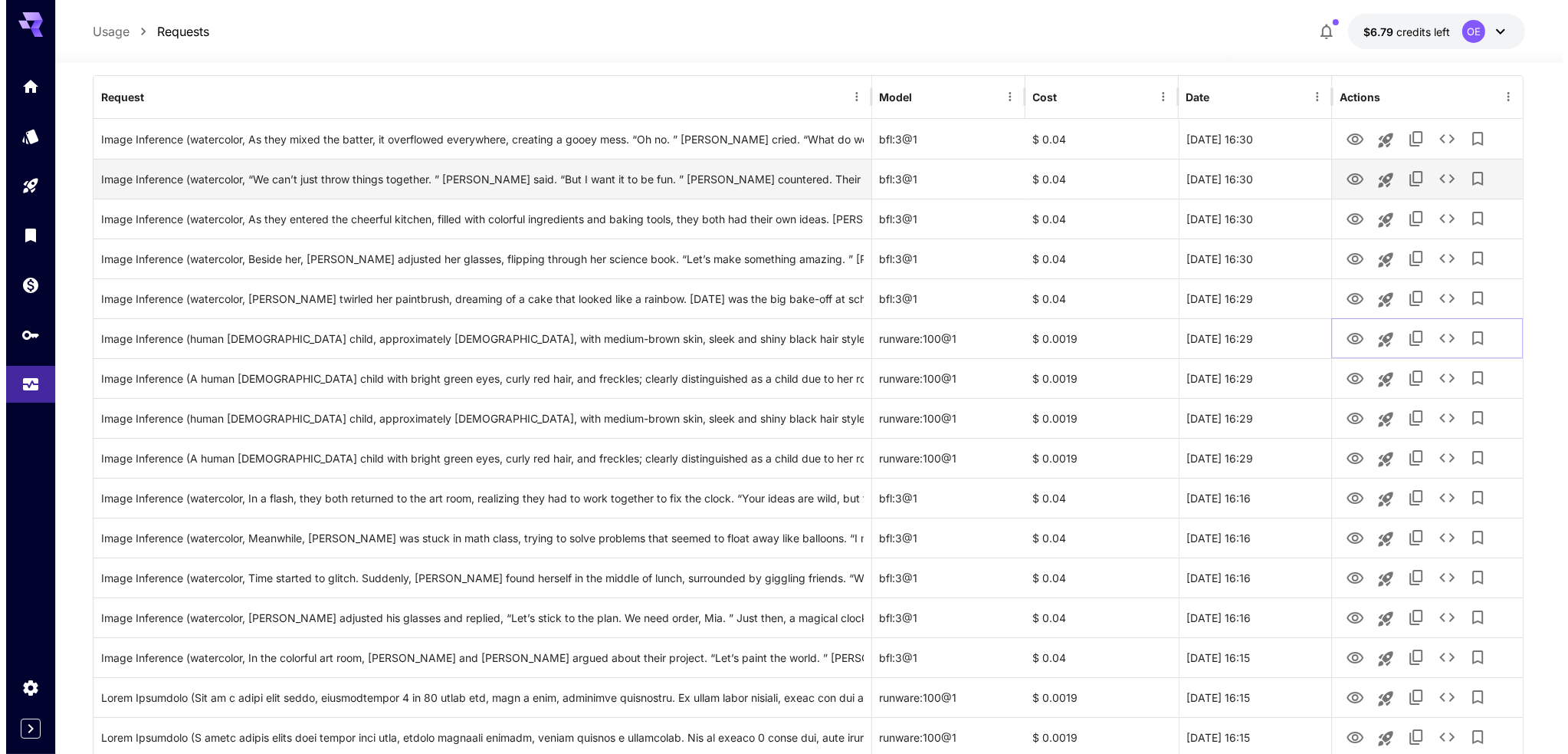
scroll to position [0, 0]
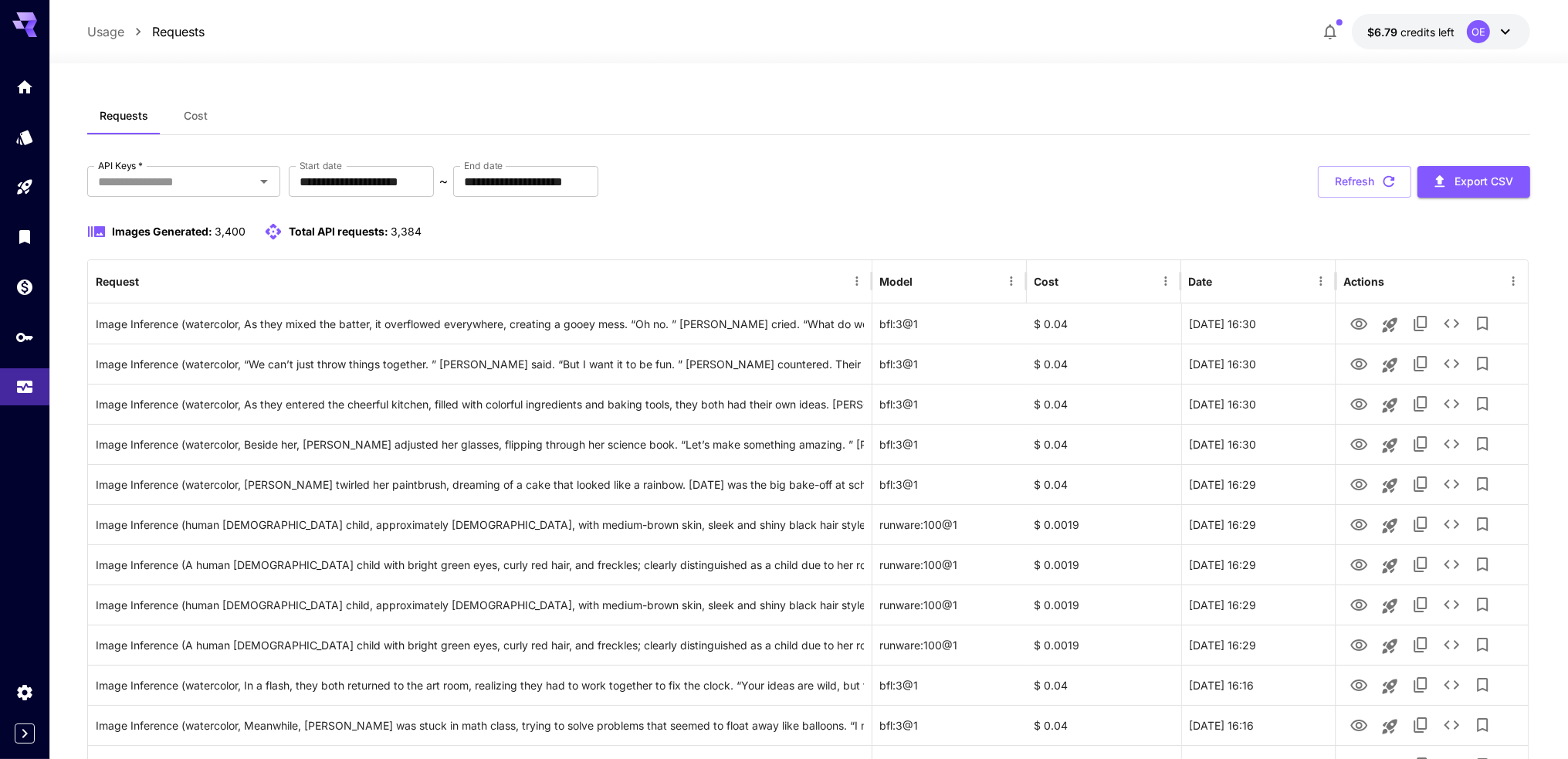
click at [1377, 181] on button "Refresh" at bounding box center [1365, 181] width 94 height 31
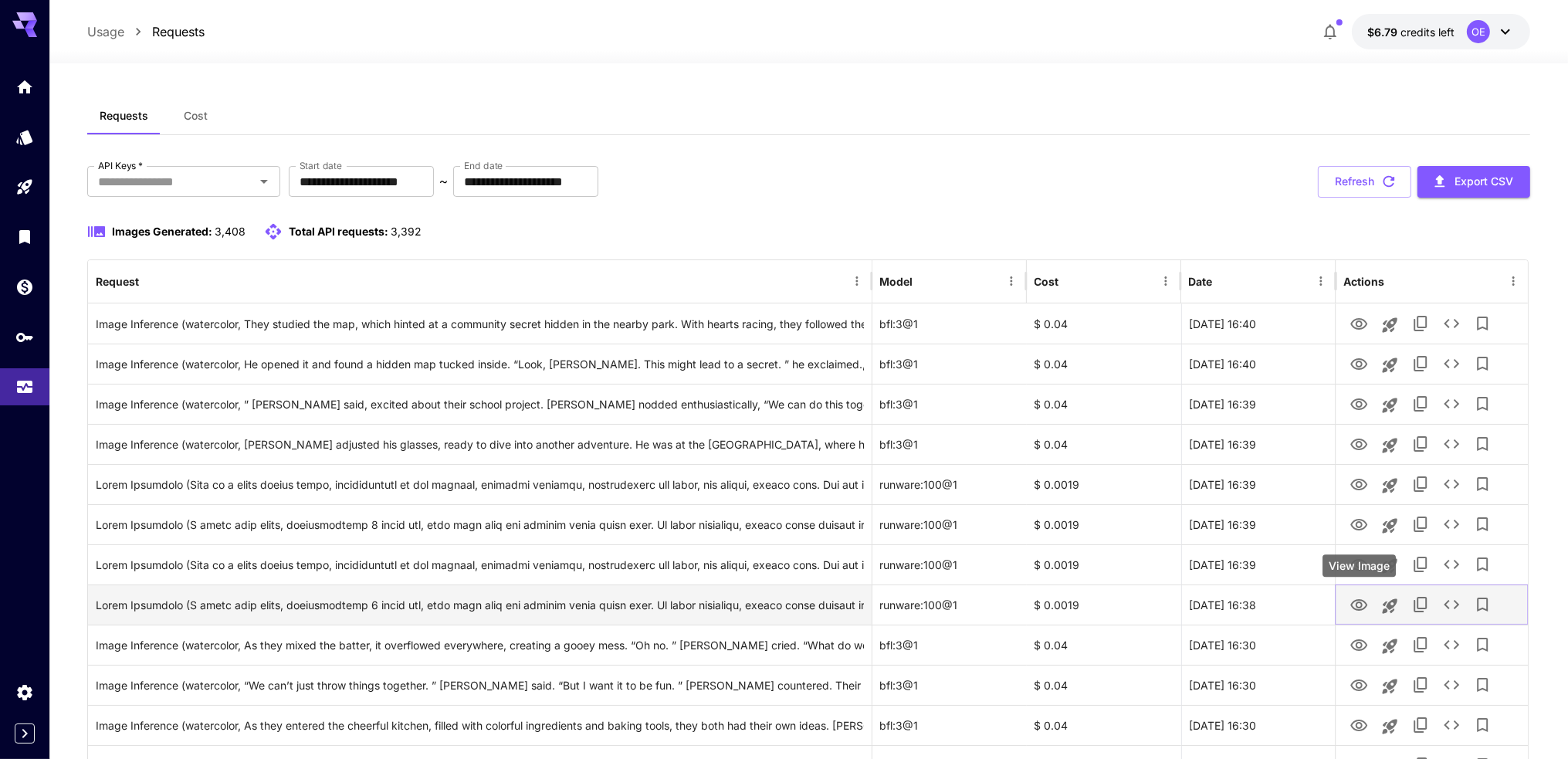
click at [1354, 602] on icon "View Image" at bounding box center [1358, 605] width 19 height 19
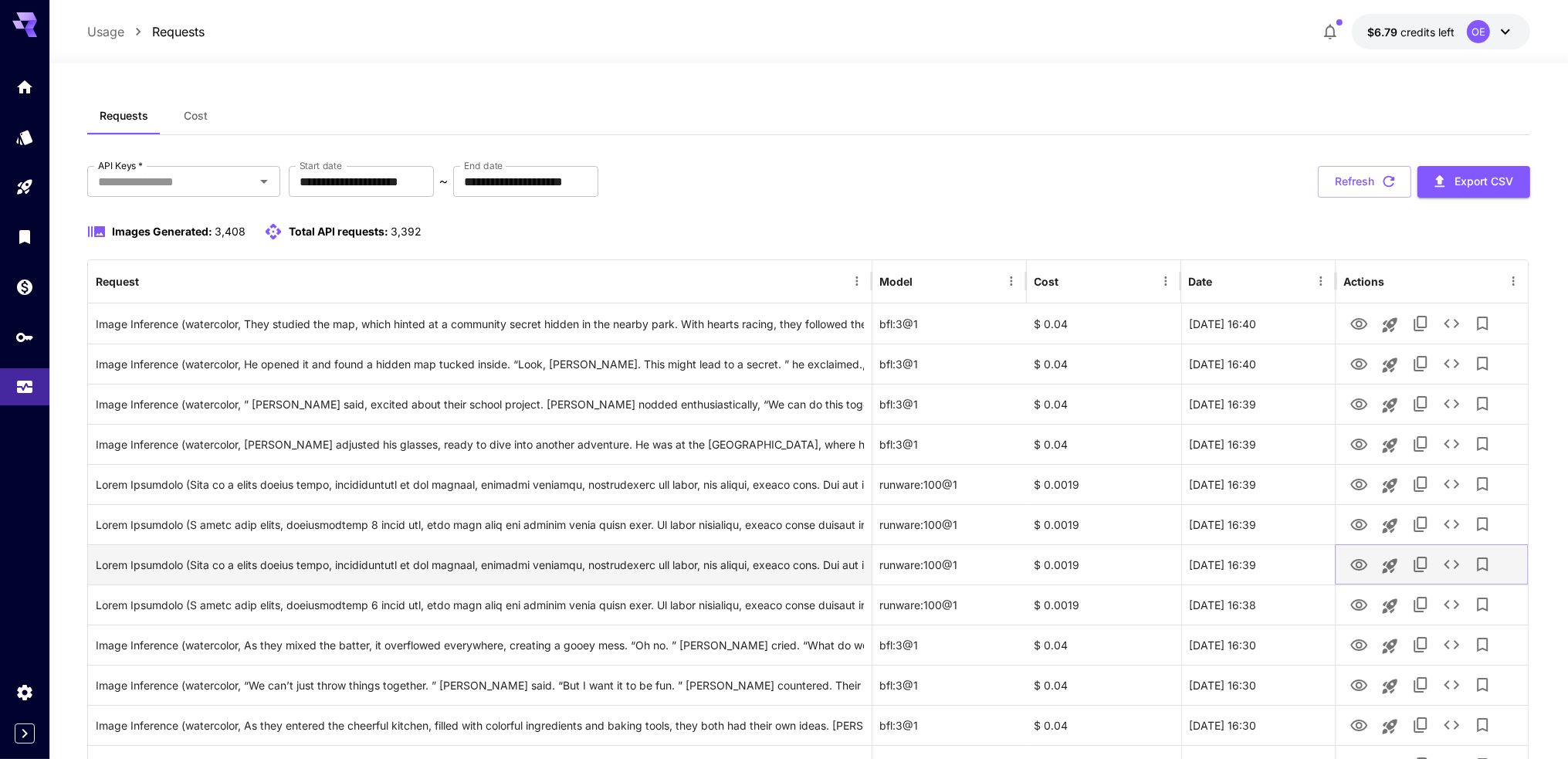
click at [1359, 570] on icon "View Image" at bounding box center [1358, 565] width 19 height 19
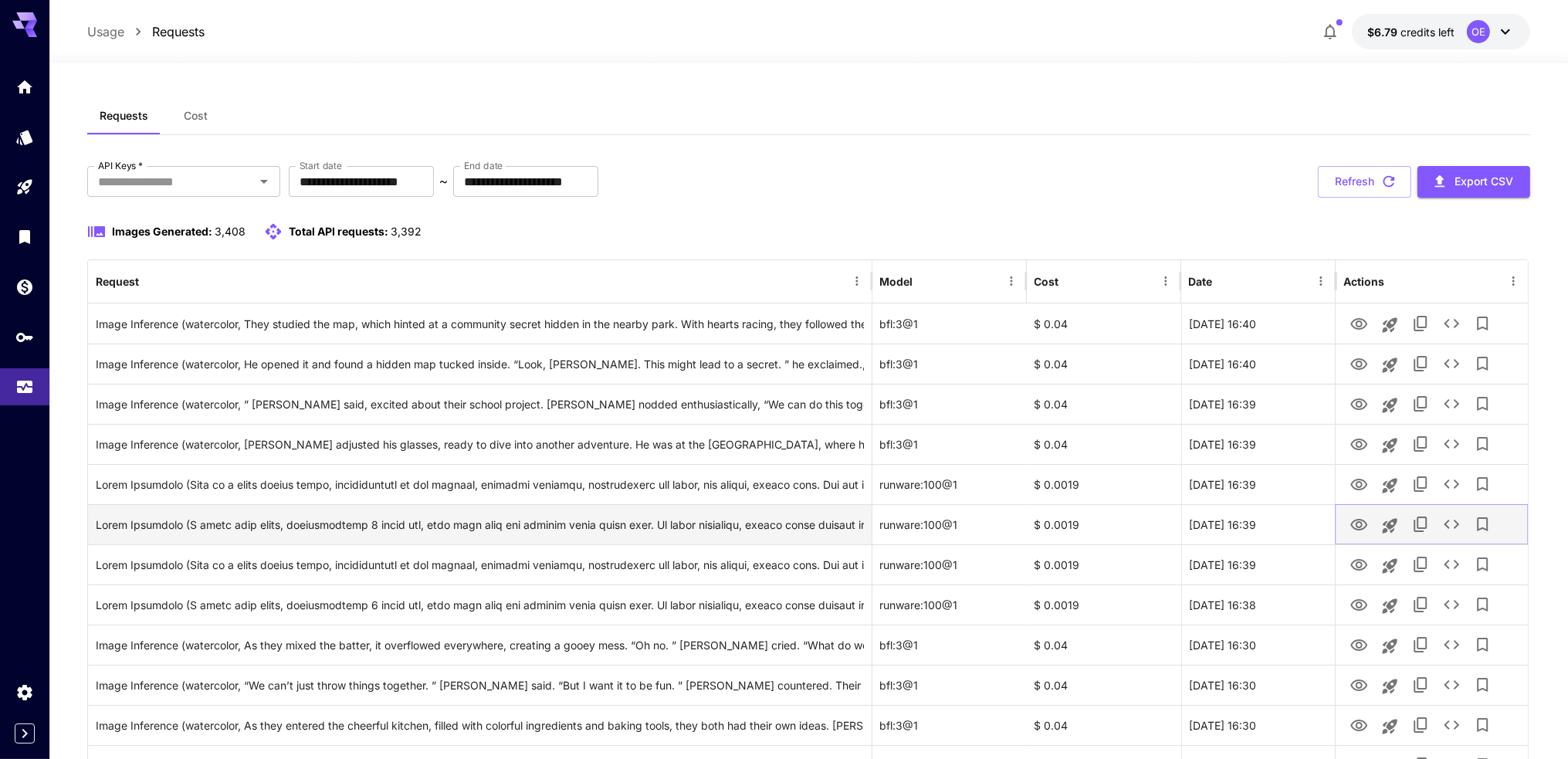
click at [1358, 523] on icon "View Image" at bounding box center [1358, 524] width 19 height 19
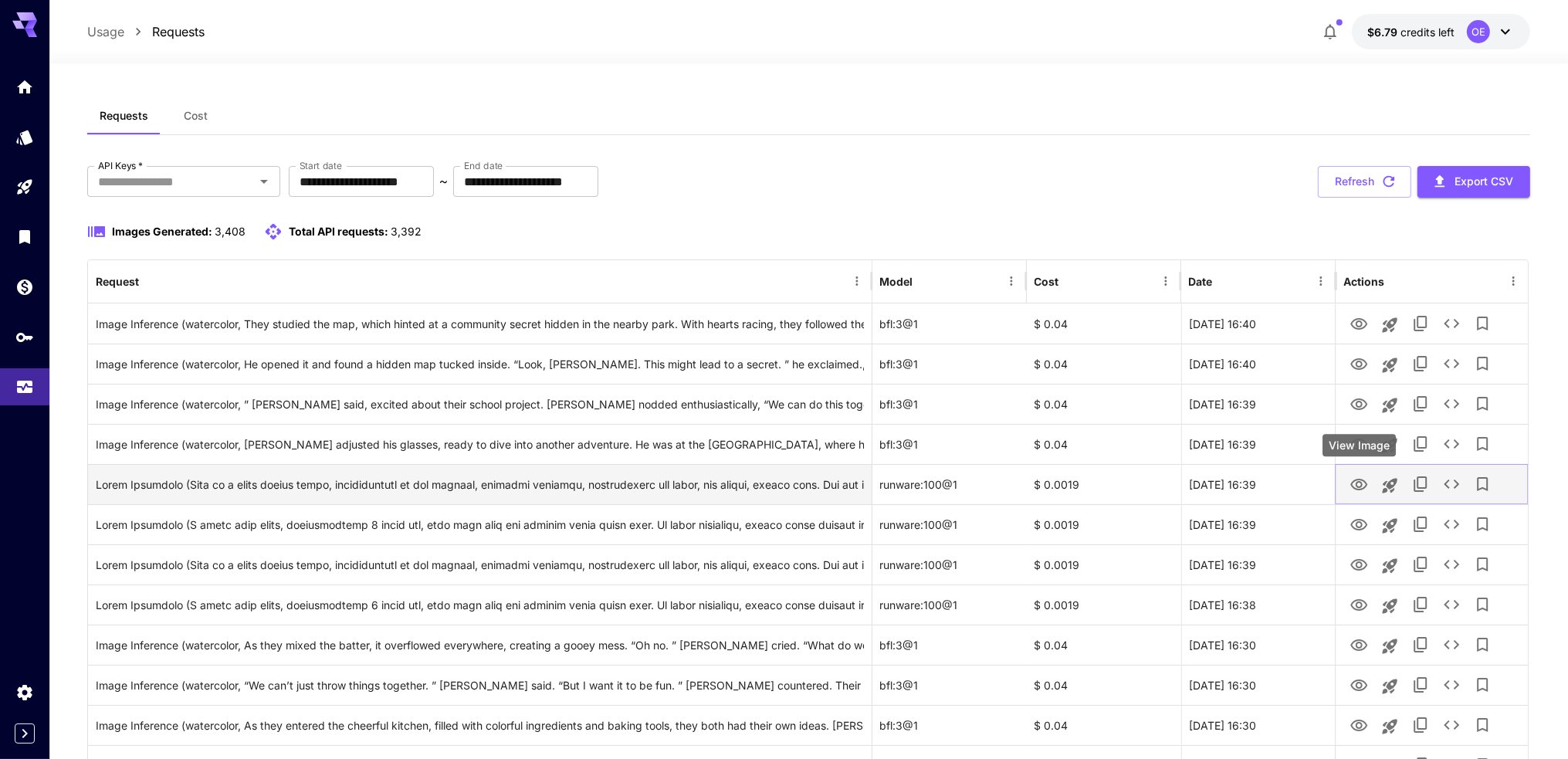
click at [1362, 479] on icon "View Image" at bounding box center [1358, 484] width 17 height 11
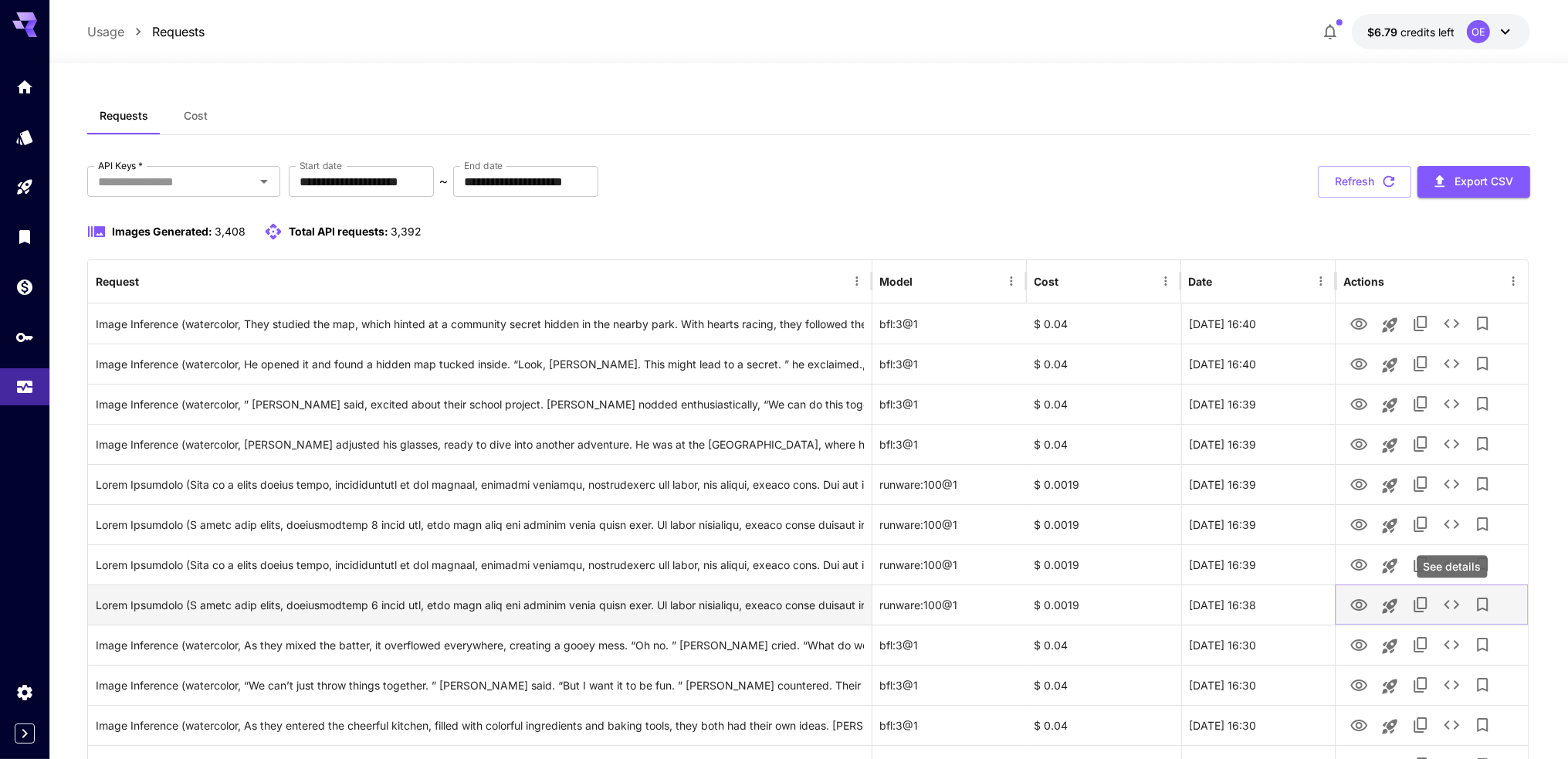
click at [1451, 605] on icon "See details" at bounding box center [1451, 604] width 19 height 19
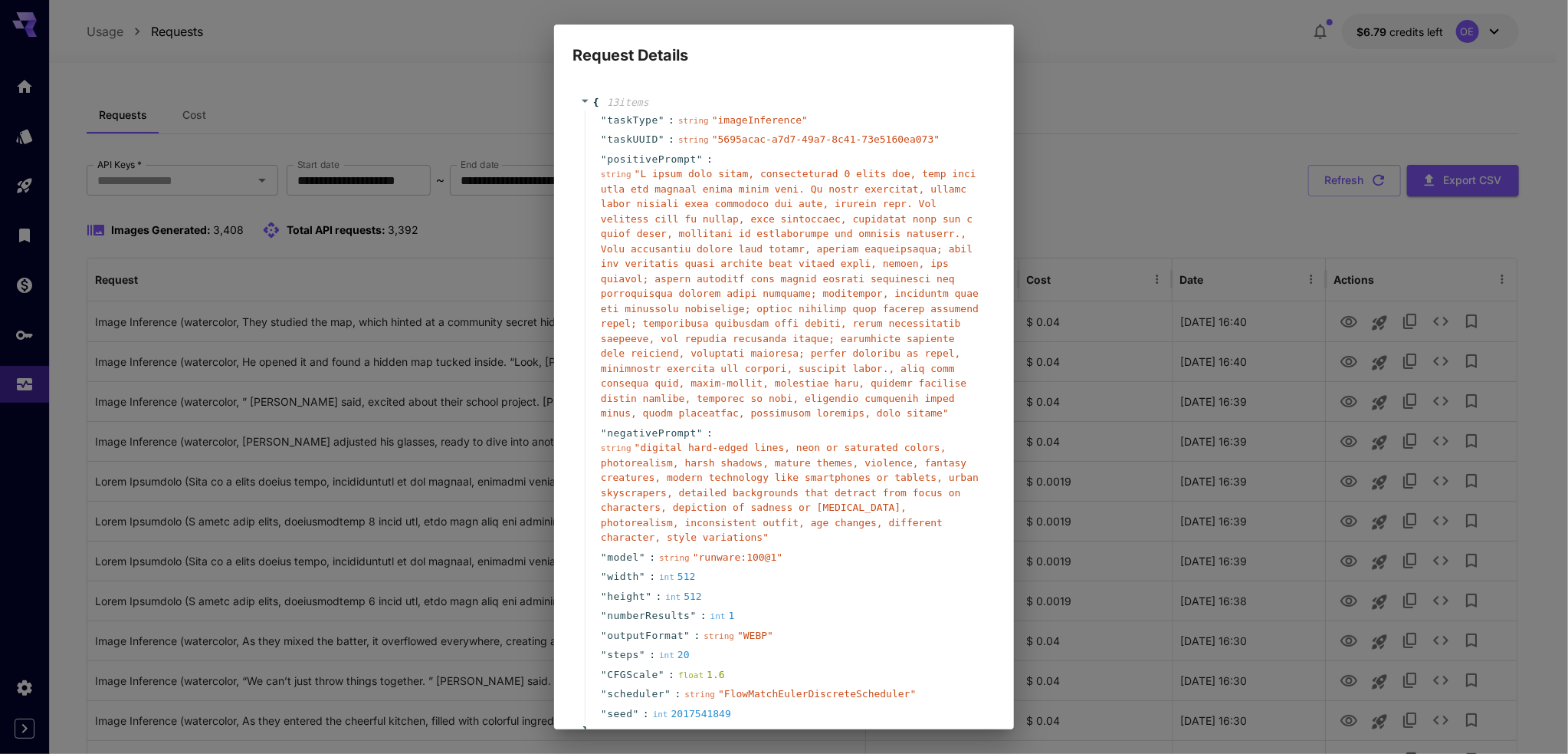
click at [642, 431] on span "negativePrompt" at bounding box center [652, 433] width 90 height 15
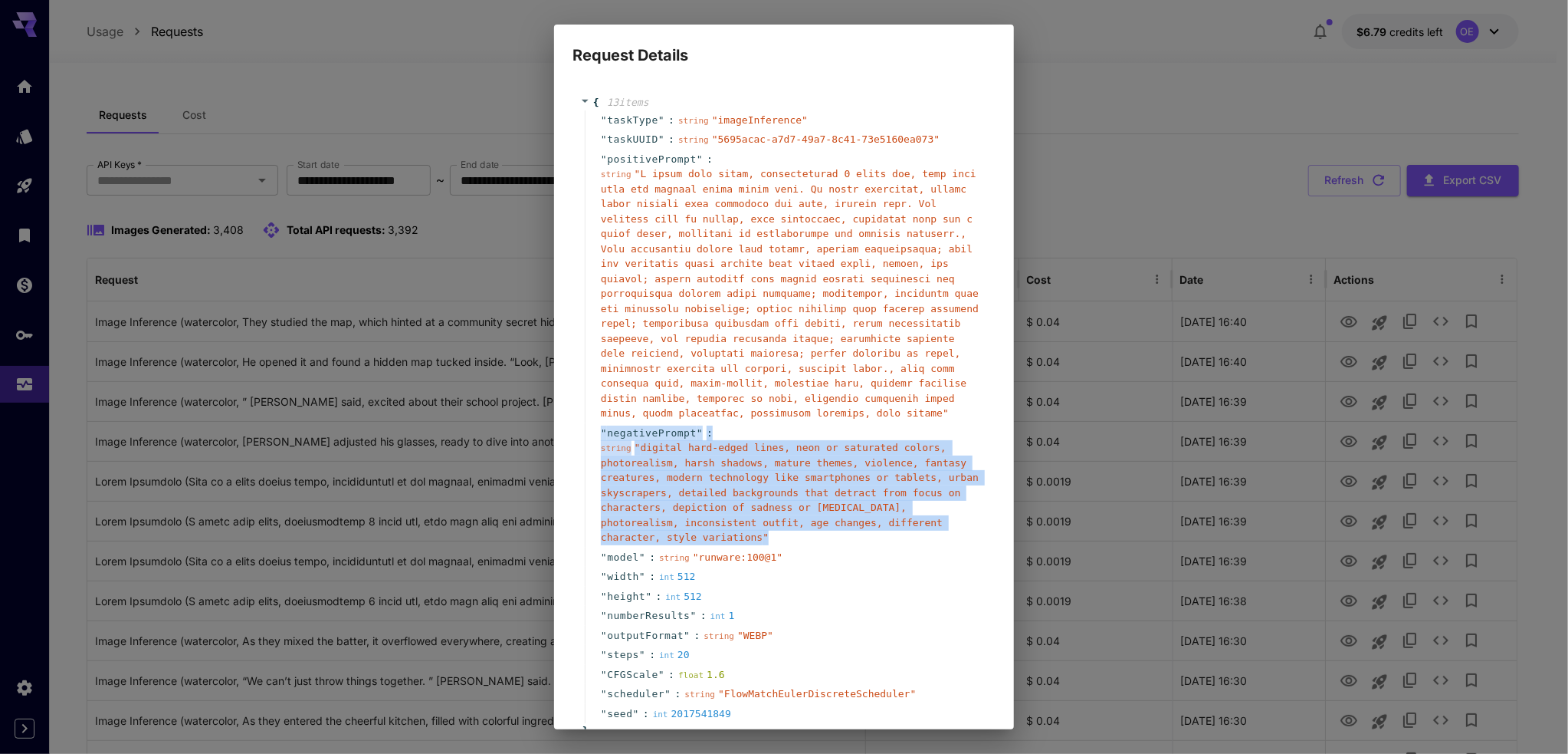
drag, startPoint x: 642, startPoint y: 431, endPoint x: 745, endPoint y: 508, distance: 128.6
click at [745, 508] on div "" negativePrompt " : string " digital hard-edged lines, neon or saturated color…" at bounding box center [786, 485] width 403 height 124
click at [745, 508] on span "" digital hard-edged lines, neon or saturated colors, photorealism, harsh shado…" at bounding box center [790, 492] width 378 height 101
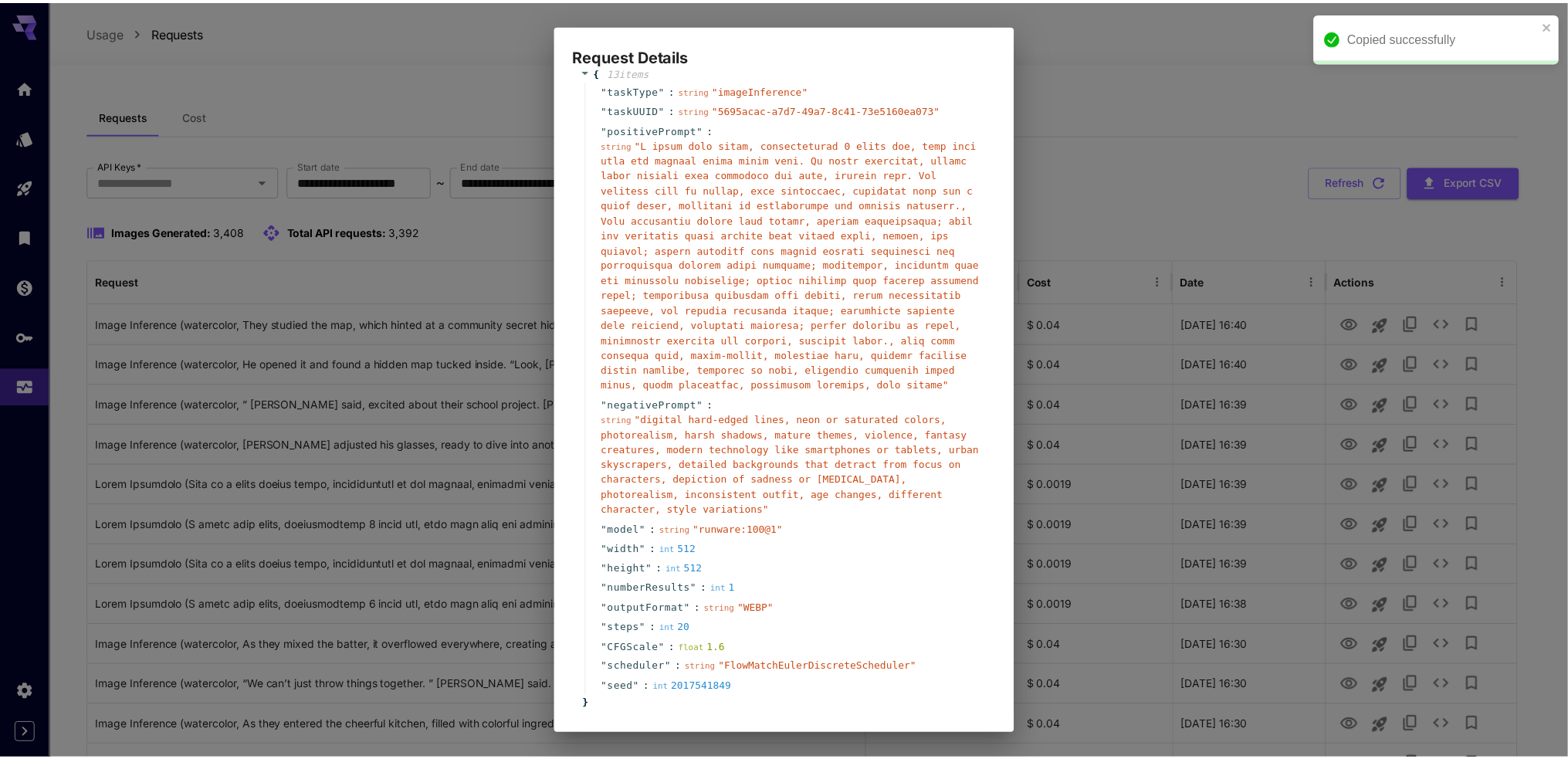
scroll to position [102, 0]
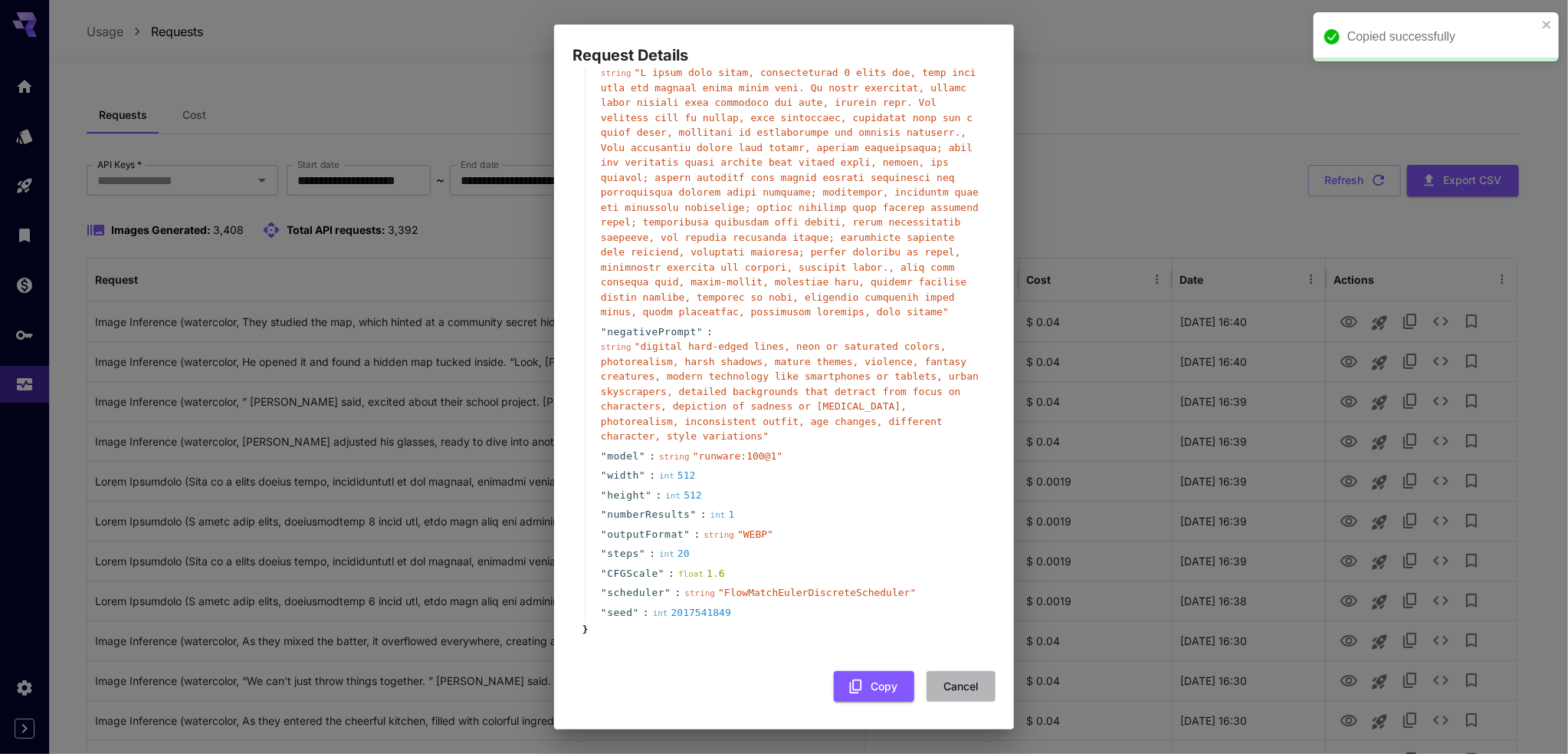
click at [955, 689] on button "Cancel" at bounding box center [961, 686] width 69 height 31
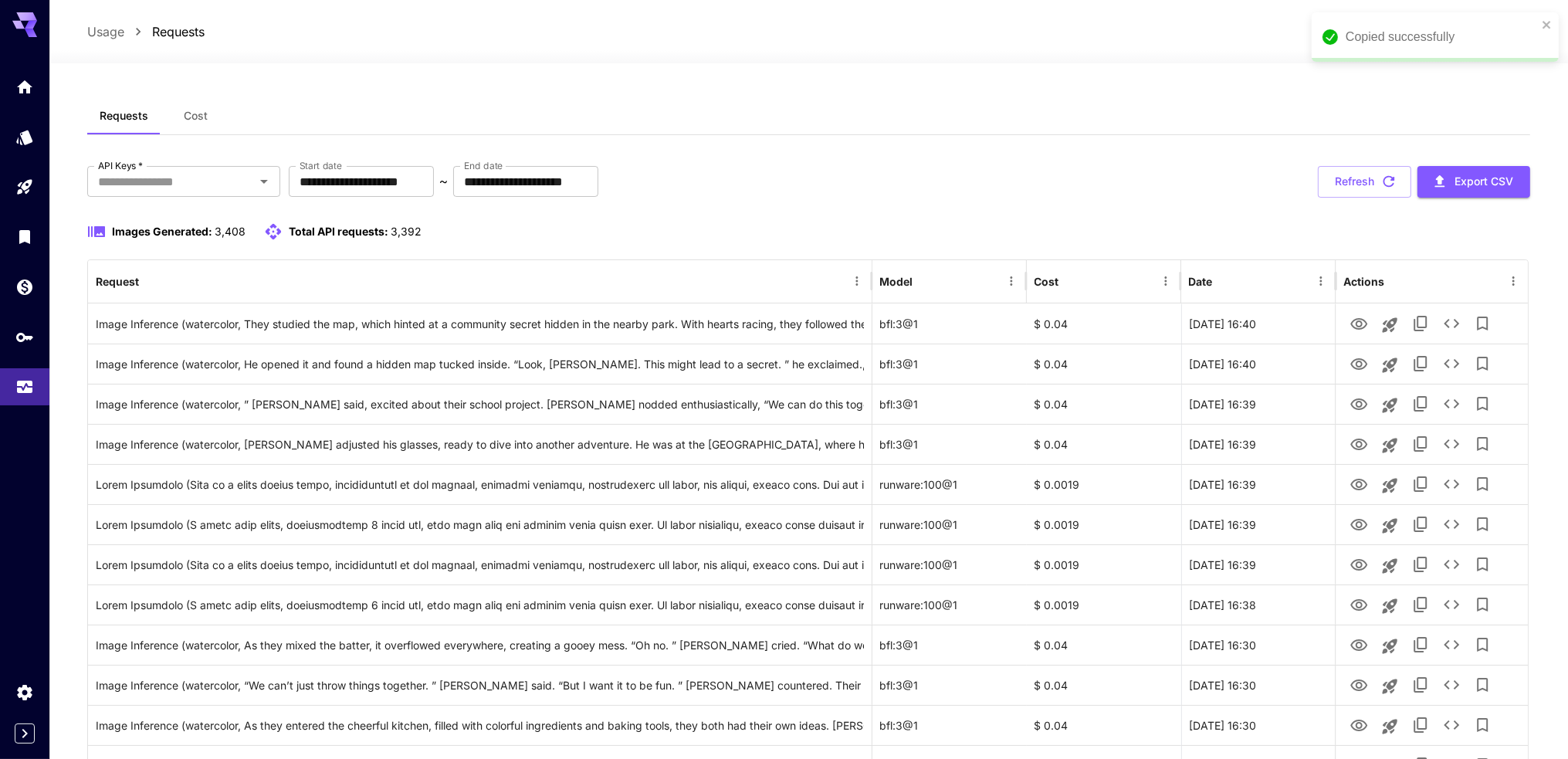
click at [1341, 184] on button "Refresh" at bounding box center [1365, 181] width 94 height 31
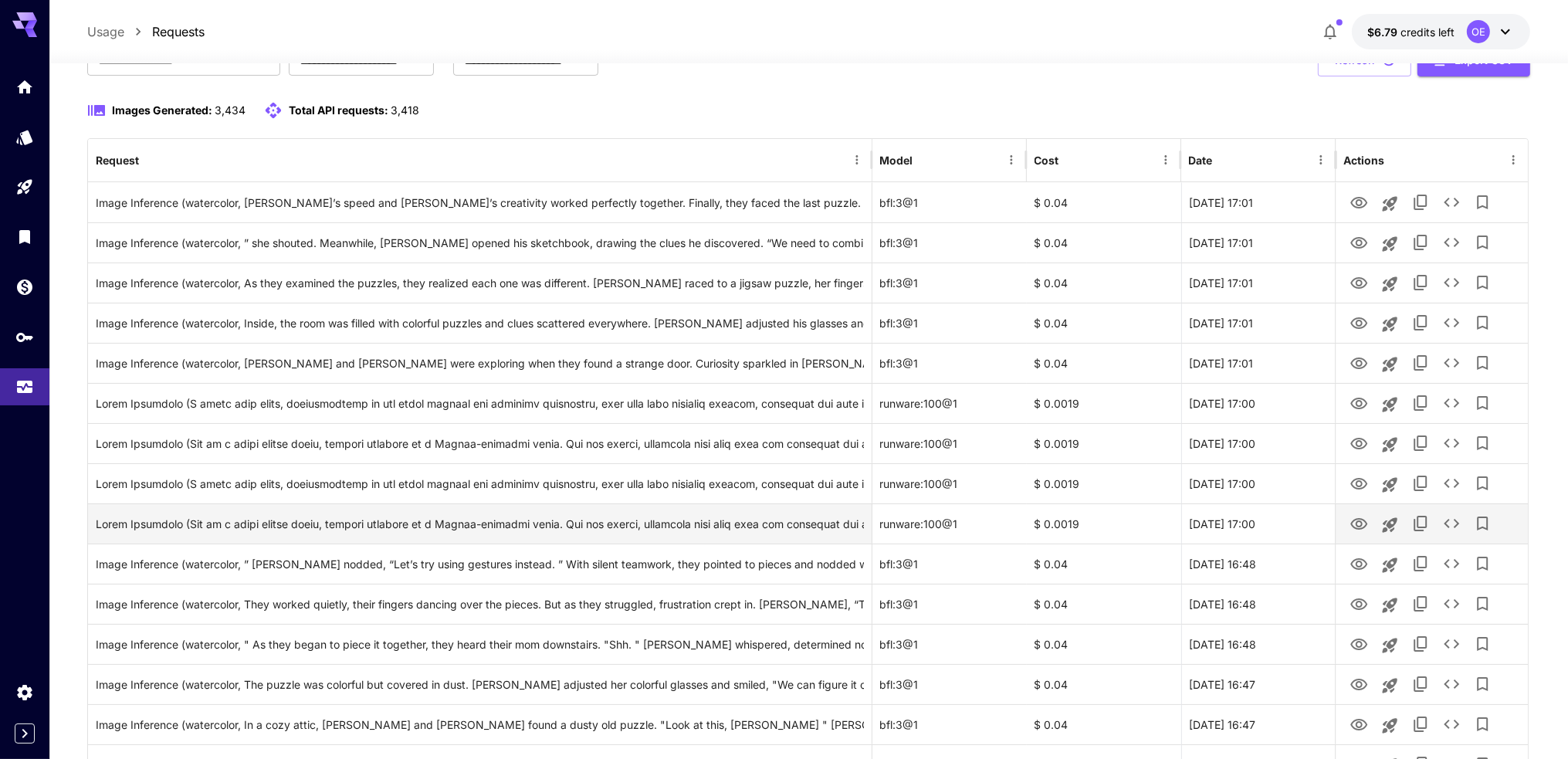
scroll to position [154, 0]
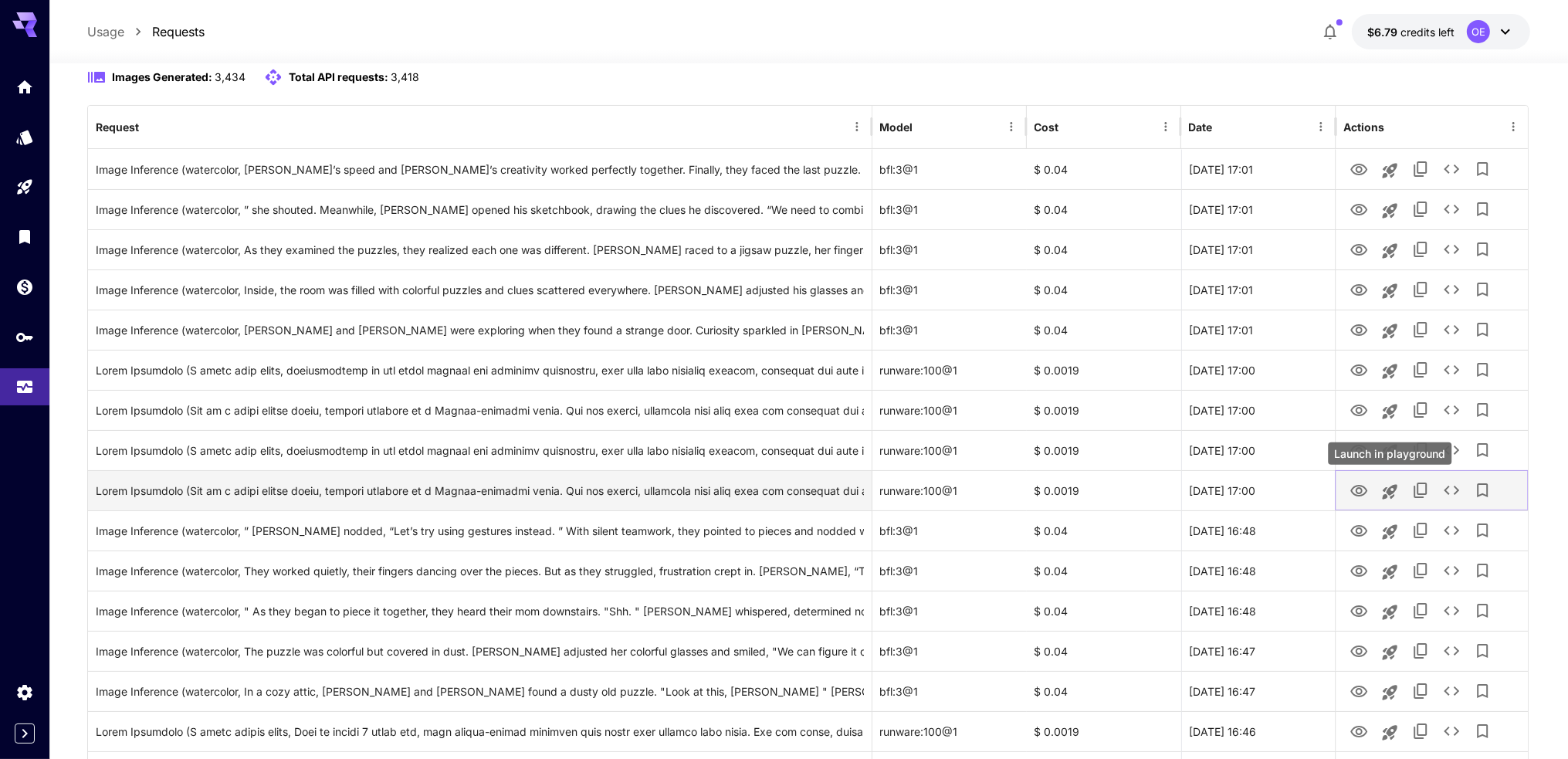
click at [1358, 489] on icon "View Image" at bounding box center [1358, 490] width 19 height 19
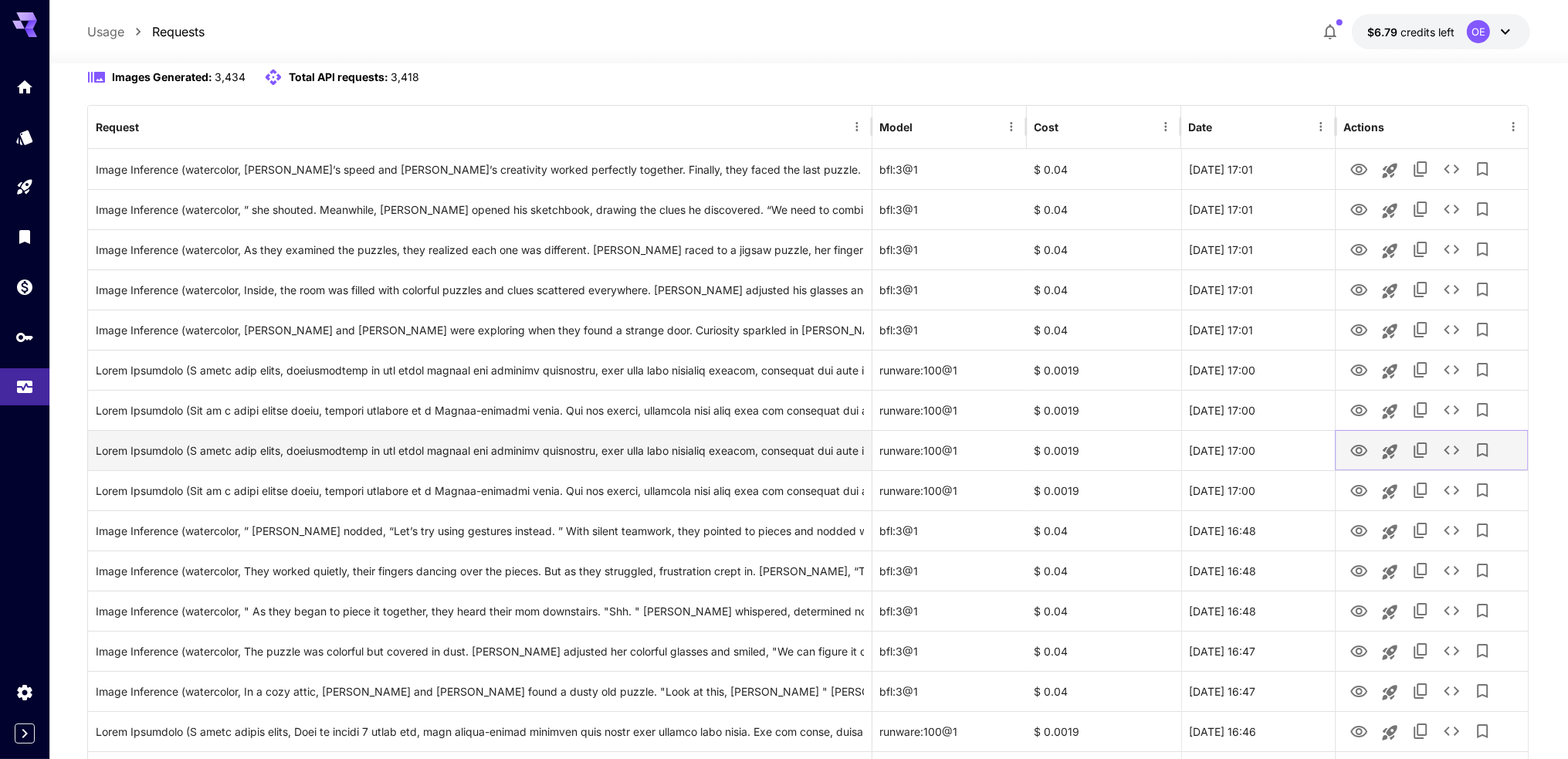
click at [1355, 441] on icon "View Image" at bounding box center [1358, 450] width 19 height 19
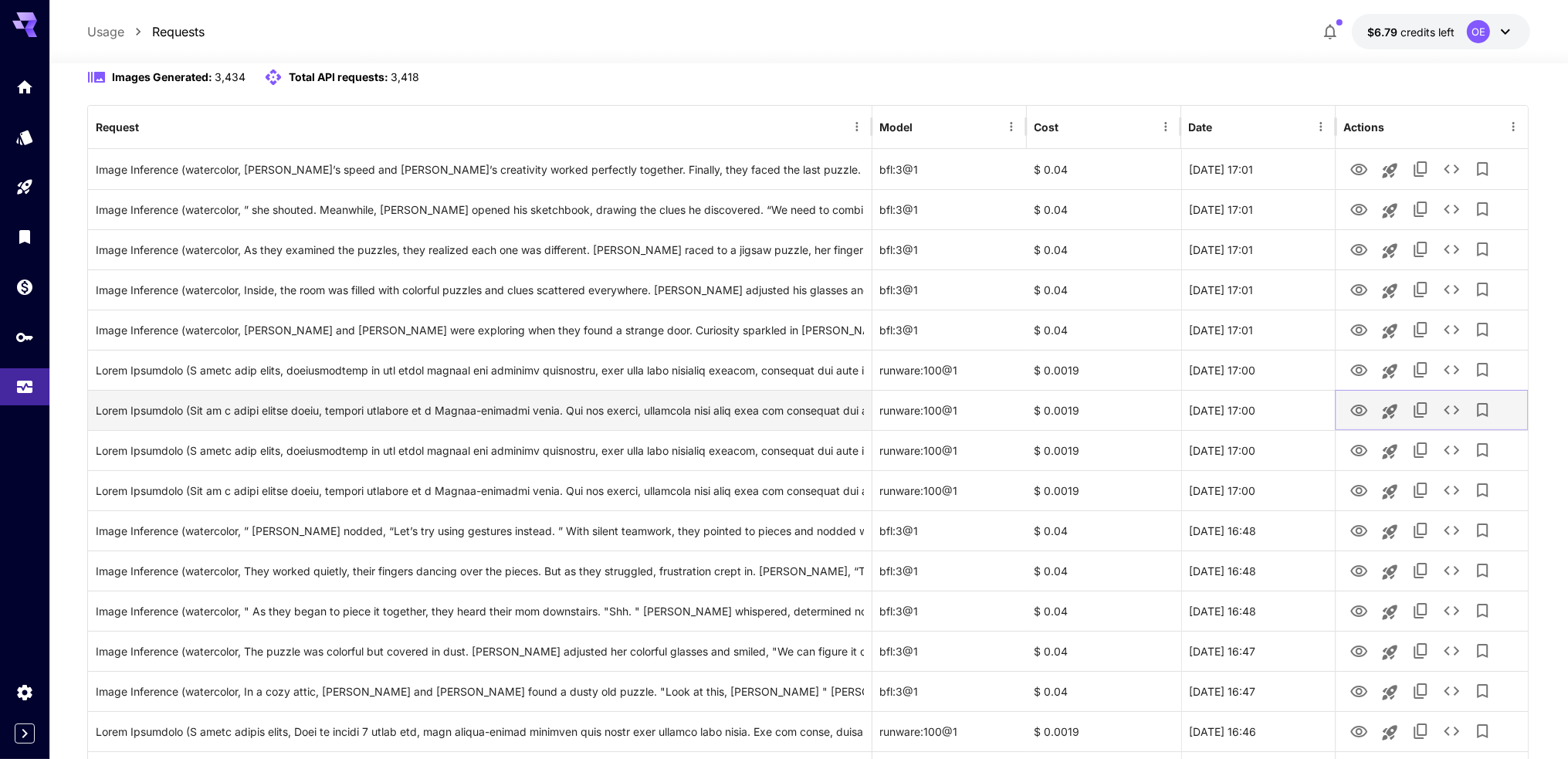
click at [1358, 407] on icon "View Image" at bounding box center [1358, 410] width 17 height 11
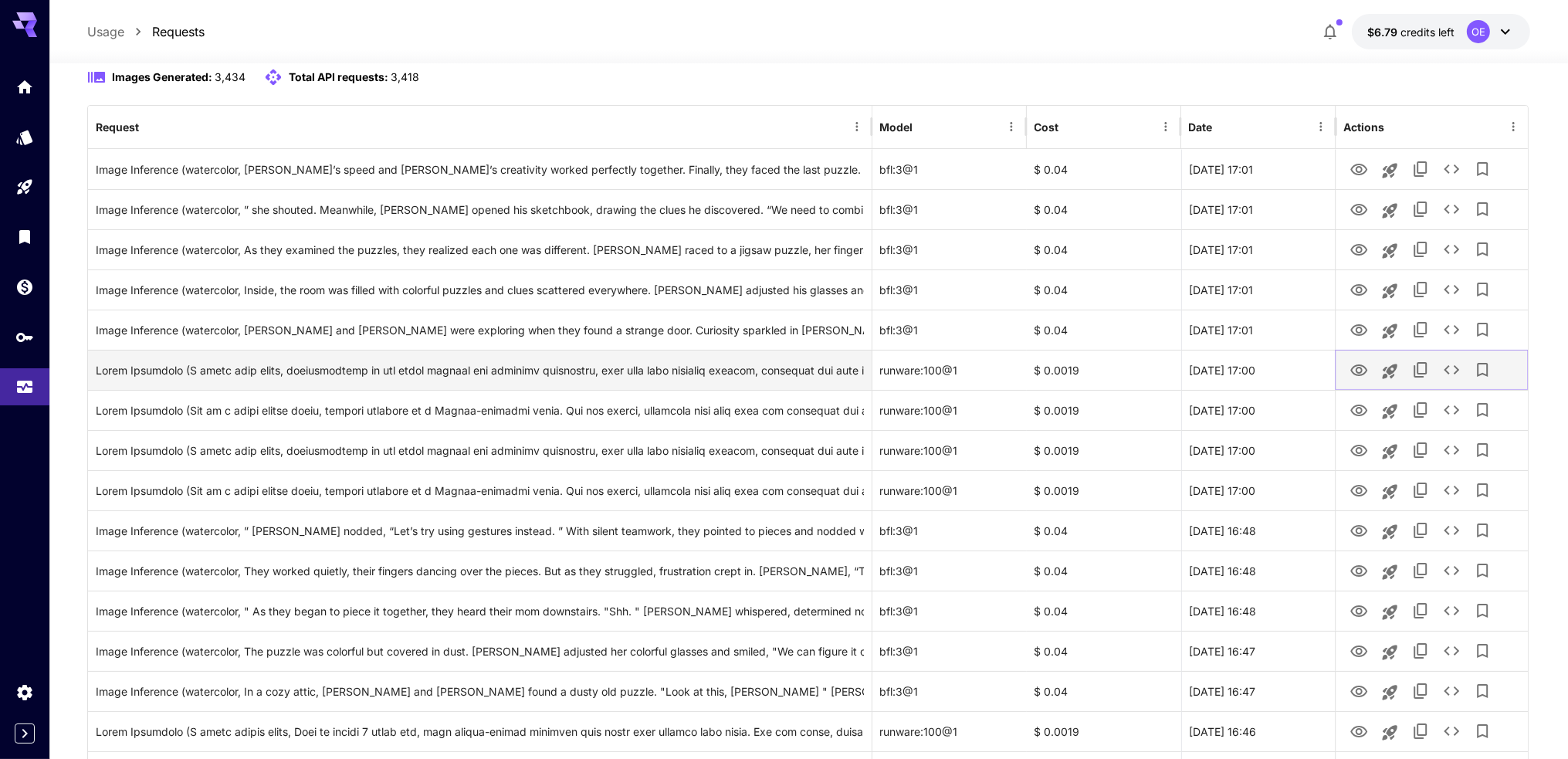
click at [1358, 373] on icon "View Image" at bounding box center [1358, 370] width 17 height 11
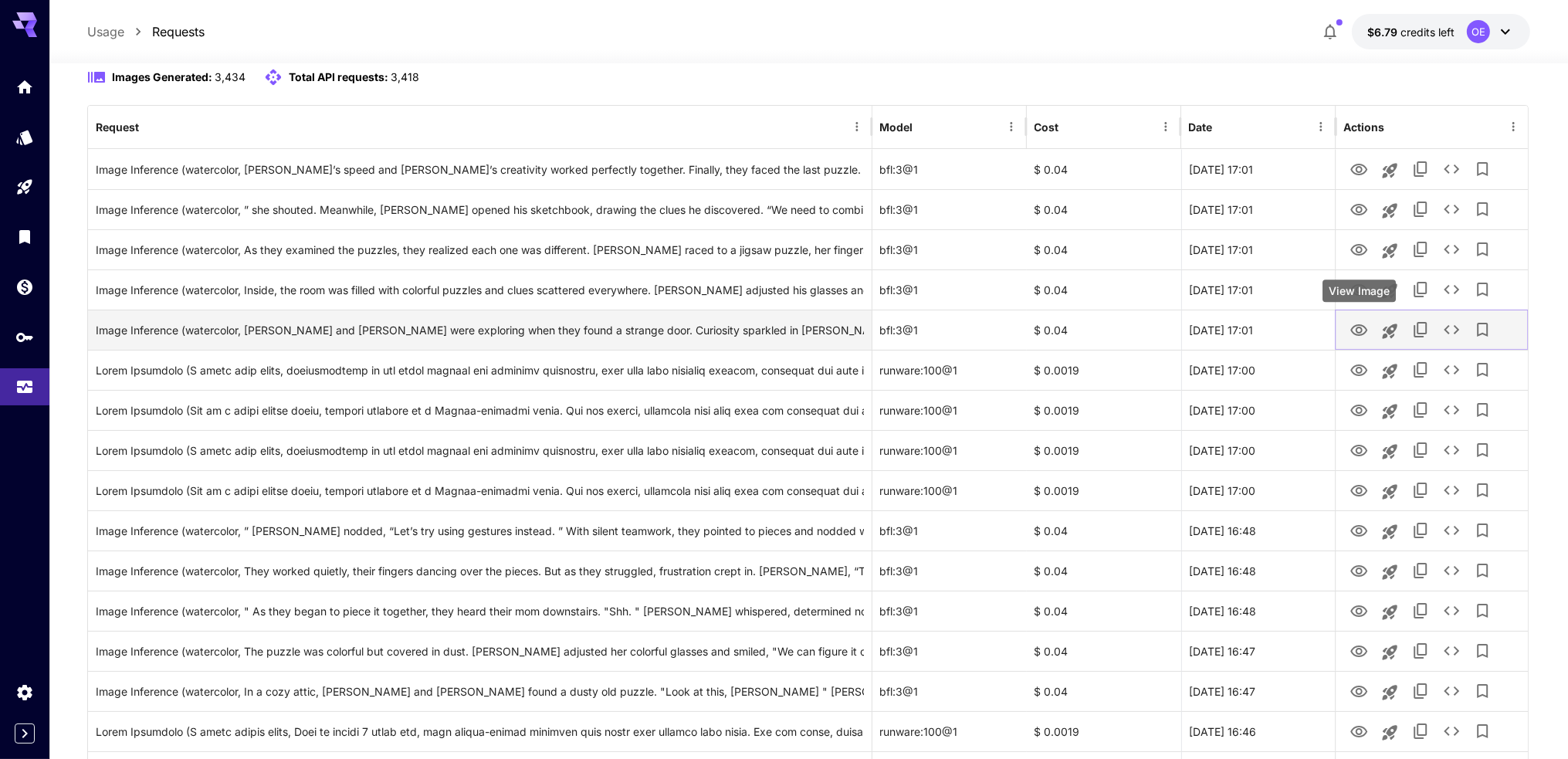
click at [1355, 324] on icon "View Image" at bounding box center [1358, 330] width 17 height 11
